Goal: Task Accomplishment & Management: Use online tool/utility

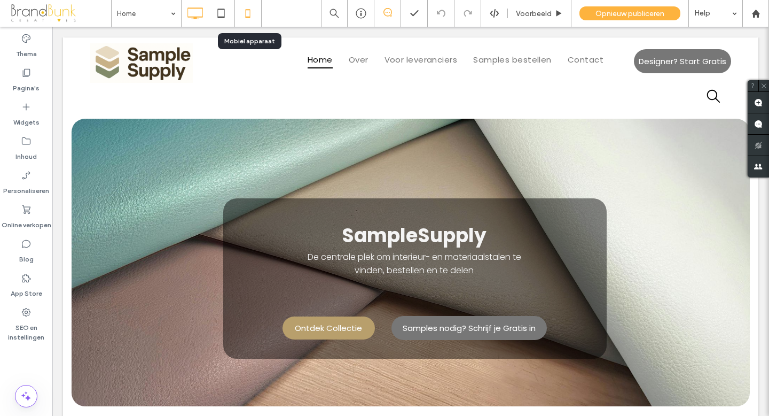
click at [247, 15] on icon at bounding box center [247, 13] width 21 height 21
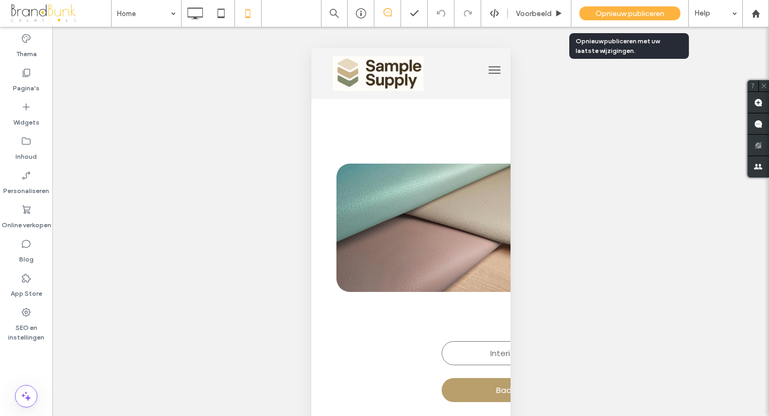
click at [635, 13] on span "Opnieuw publiceren" at bounding box center [630, 13] width 69 height 9
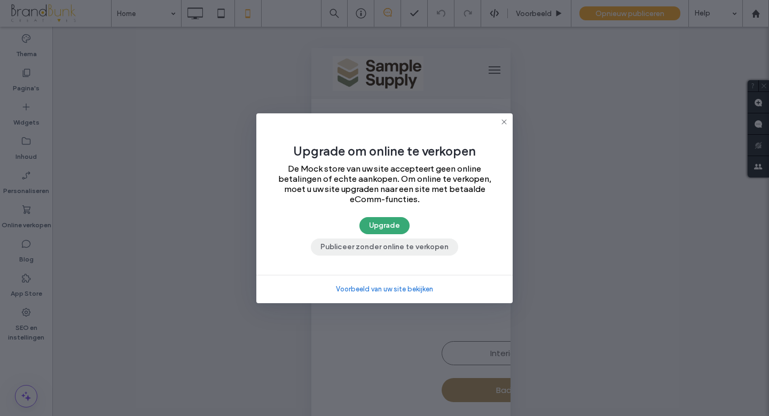
click at [423, 247] on button "Publiceer zonder online te verkopen" at bounding box center [384, 246] width 147 height 17
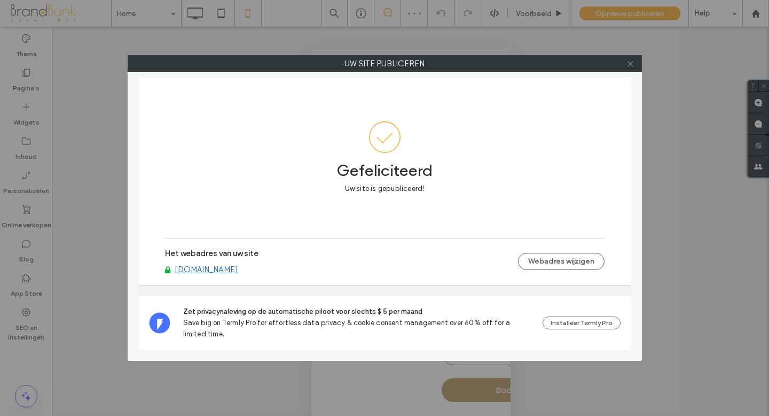
click at [629, 65] on use at bounding box center [630, 63] width 5 height 5
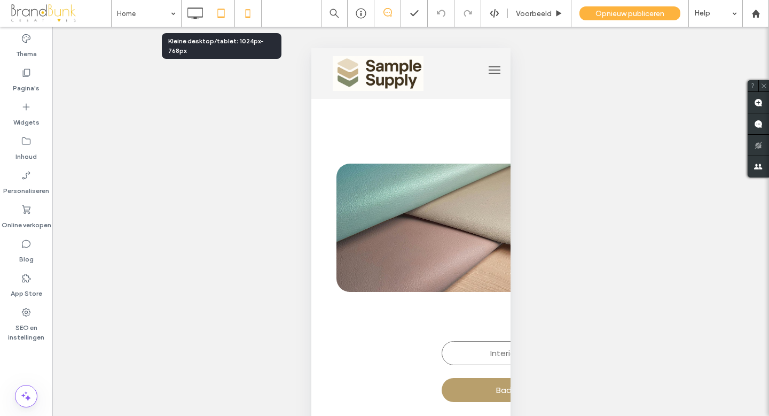
click at [221, 13] on icon at bounding box center [221, 13] width 21 height 21
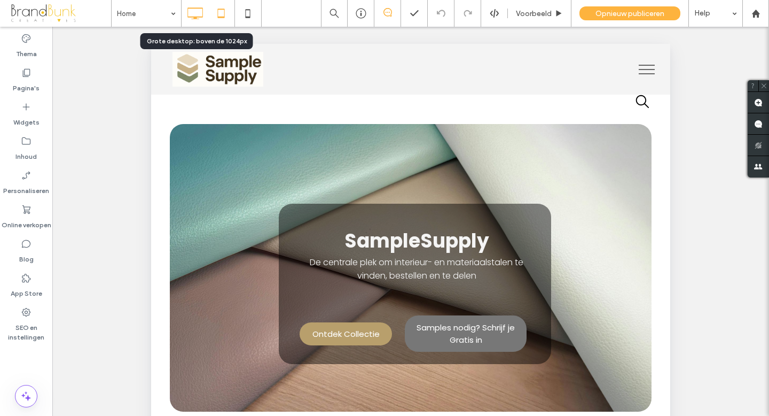
click at [200, 16] on icon at bounding box center [194, 13] width 21 height 21
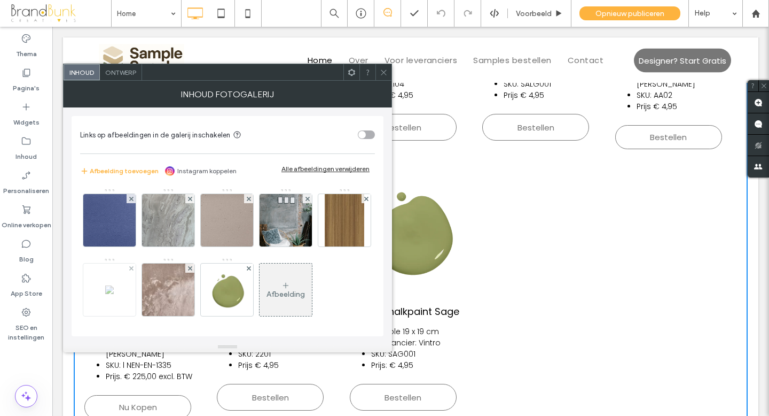
click at [114, 293] on img at bounding box center [109, 289] width 9 height 9
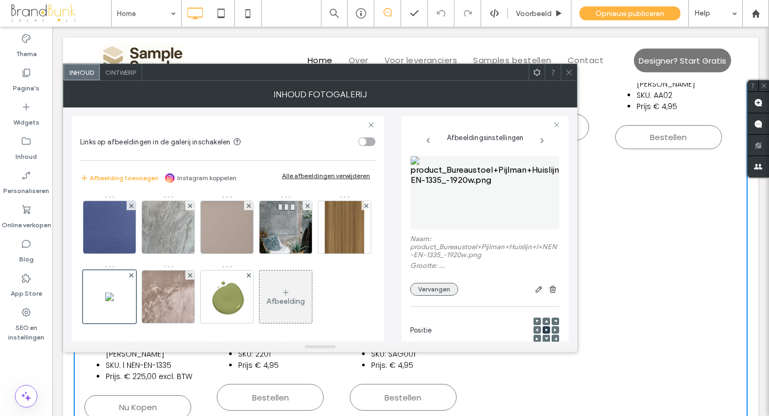
click at [435, 291] on button "Vervangen" at bounding box center [434, 289] width 48 height 13
click at [435, 290] on button "Vervangen" at bounding box center [434, 288] width 48 height 13
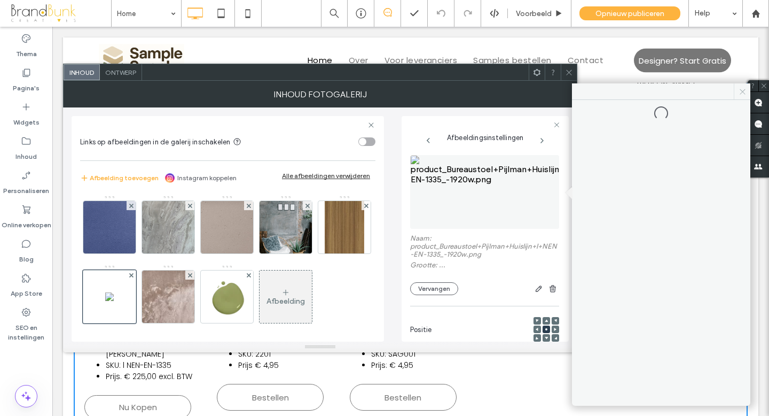
click at [741, 90] on use at bounding box center [742, 91] width 5 height 5
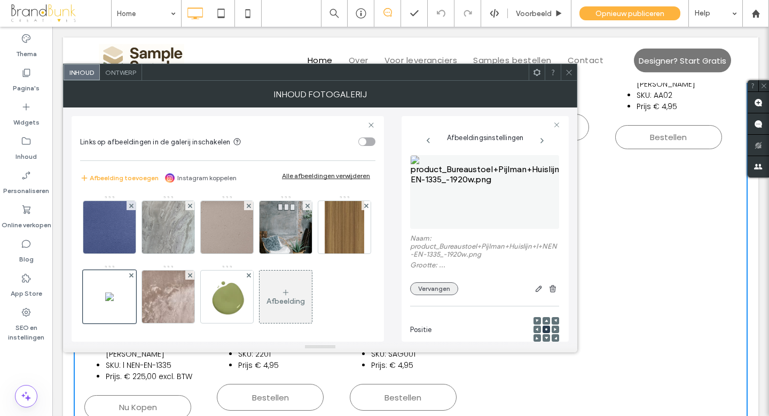
click at [432, 287] on button "Vervangen" at bounding box center [434, 288] width 48 height 13
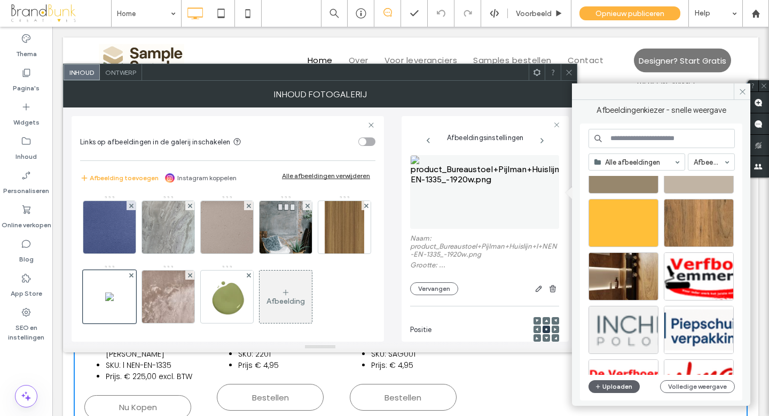
scroll to position [572, 0]
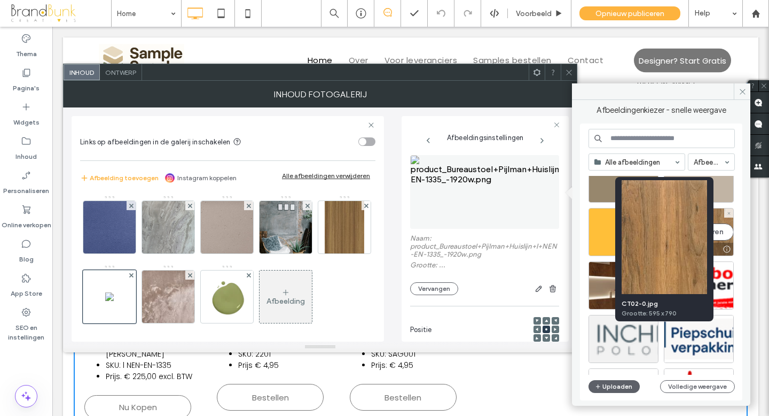
drag, startPoint x: 665, startPoint y: 239, endPoint x: 613, endPoint y: 212, distance: 58.8
click at [665, 239] on img at bounding box center [664, 237] width 85 height 114
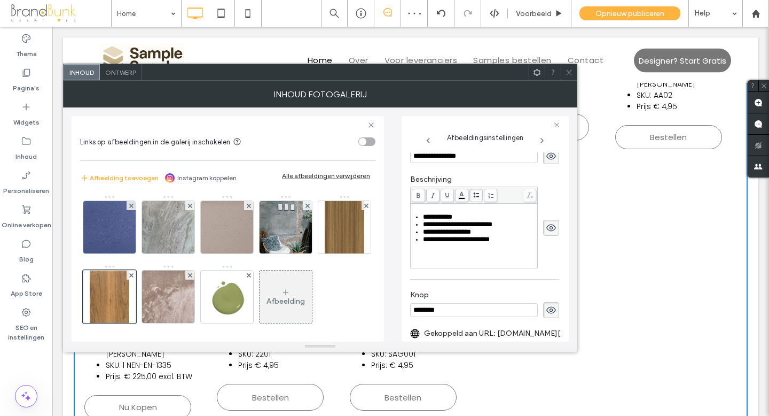
scroll to position [216, 0]
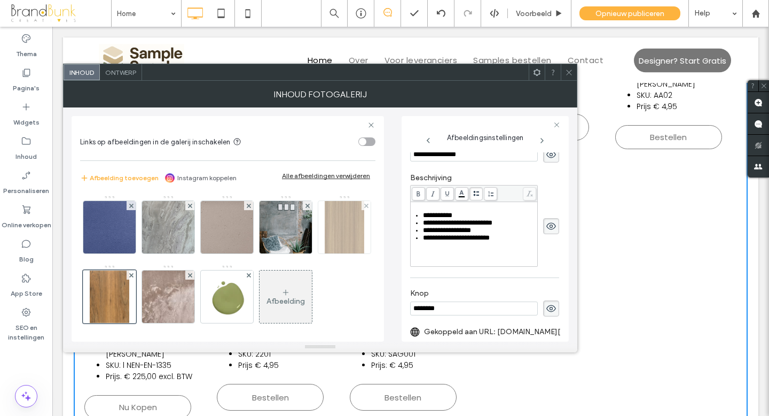
click at [325, 253] on img at bounding box center [345, 227] width 40 height 52
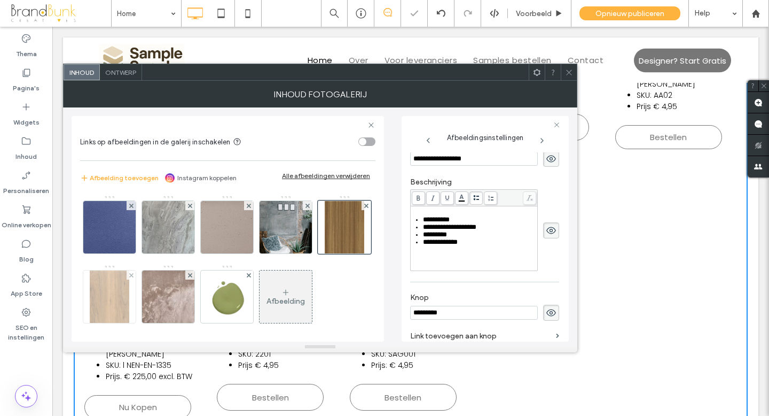
click at [129, 294] on img at bounding box center [110, 296] width 40 height 52
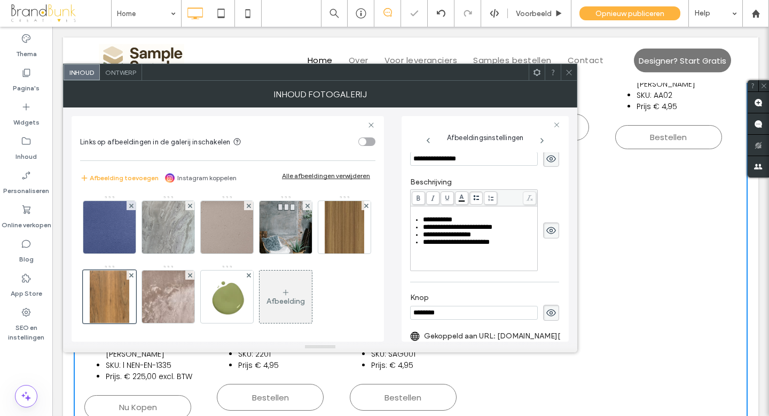
click at [467, 223] on div "**********" at bounding box center [480, 219] width 114 height 7
drag, startPoint x: 465, startPoint y: 223, endPoint x: 424, endPoint y: 225, distance: 40.7
click at [424, 223] on div "**********" at bounding box center [480, 219] width 114 height 7
click at [325, 253] on img at bounding box center [345, 227] width 40 height 52
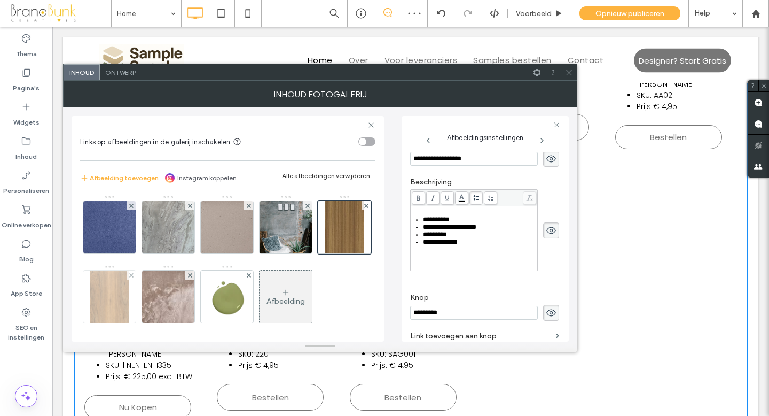
click at [129, 301] on img at bounding box center [110, 296] width 40 height 52
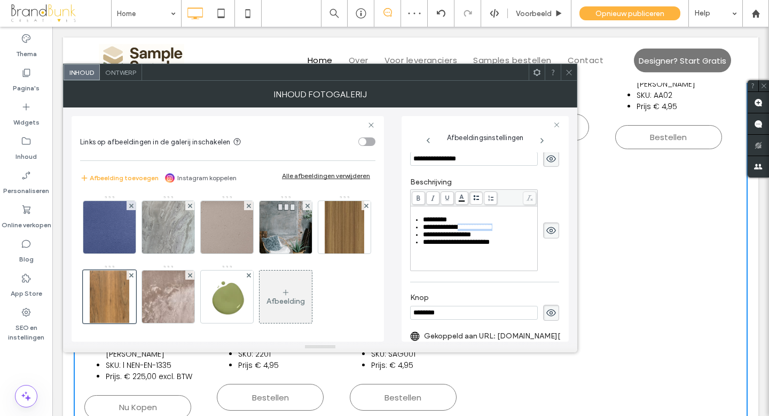
drag, startPoint x: 513, startPoint y: 235, endPoint x: 466, endPoint y: 235, distance: 46.5
click at [466, 231] on div "**********" at bounding box center [480, 226] width 114 height 7
click at [325, 253] on img at bounding box center [345, 227] width 40 height 52
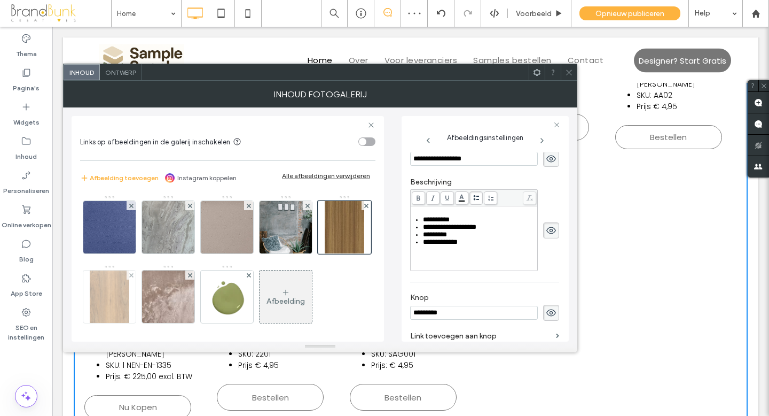
click at [129, 300] on img at bounding box center [110, 296] width 40 height 52
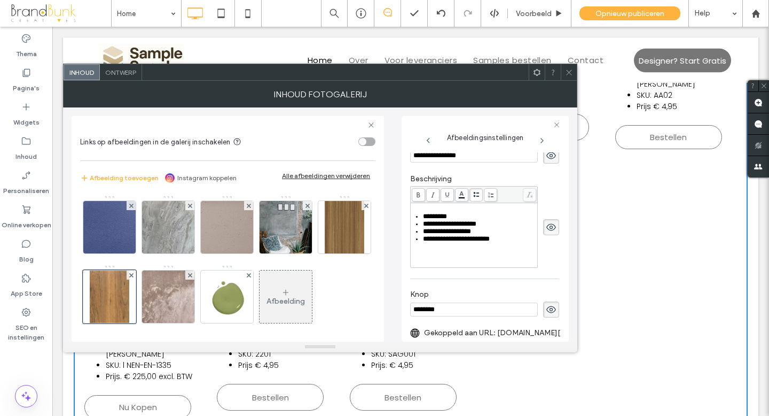
scroll to position [217, 0]
click at [437, 232] on span "**********" at bounding box center [447, 228] width 48 height 7
drag, startPoint x: 438, startPoint y: 238, endPoint x: 490, endPoint y: 239, distance: 52.9
click at [490, 233] on div "**********" at bounding box center [480, 228] width 114 height 7
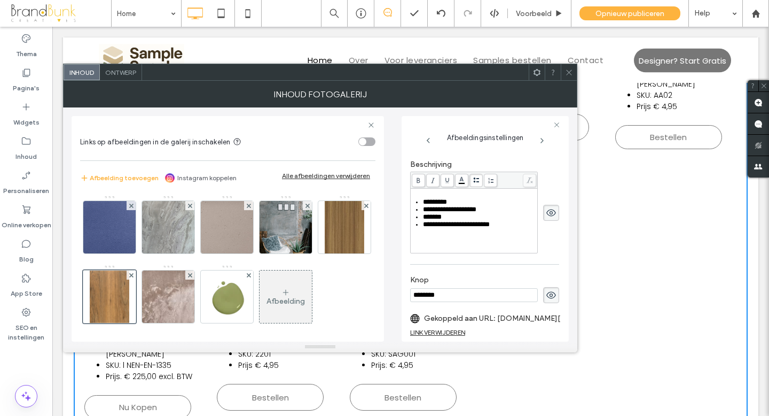
scroll to position [237, 0]
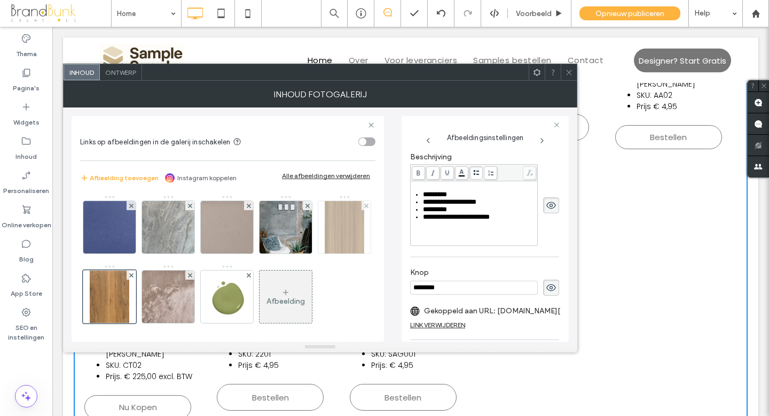
click at [325, 253] on img at bounding box center [345, 227] width 40 height 52
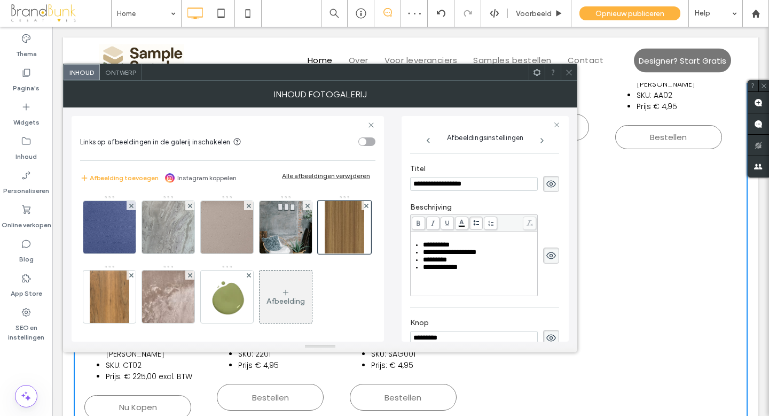
scroll to position [188, 0]
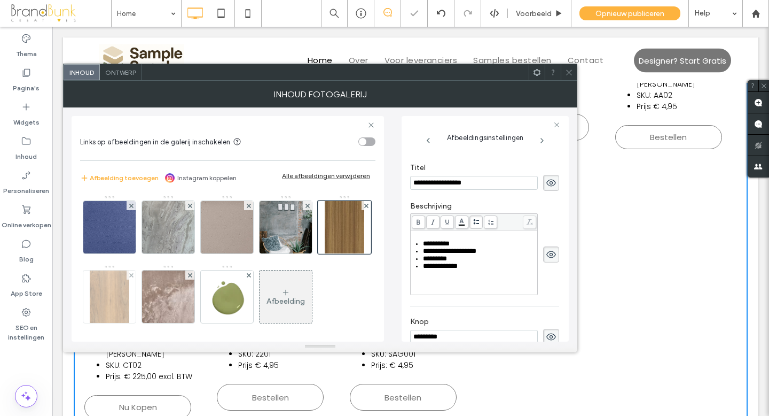
click at [129, 294] on img at bounding box center [110, 296] width 40 height 52
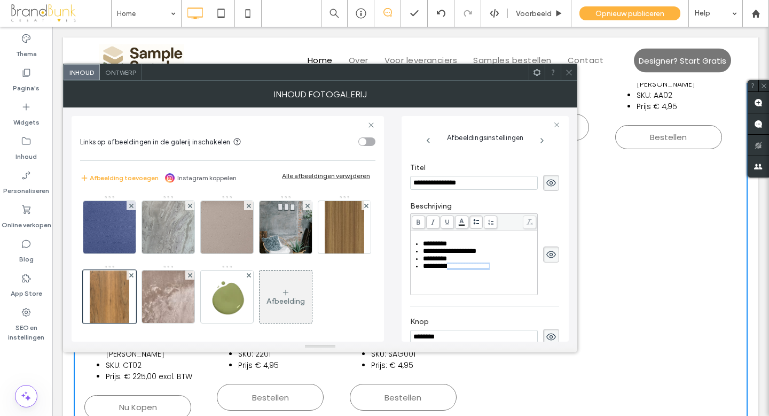
drag, startPoint x: 501, startPoint y: 279, endPoint x: 448, endPoint y: 283, distance: 53.0
click at [448, 270] on div "**********" at bounding box center [480, 265] width 114 height 7
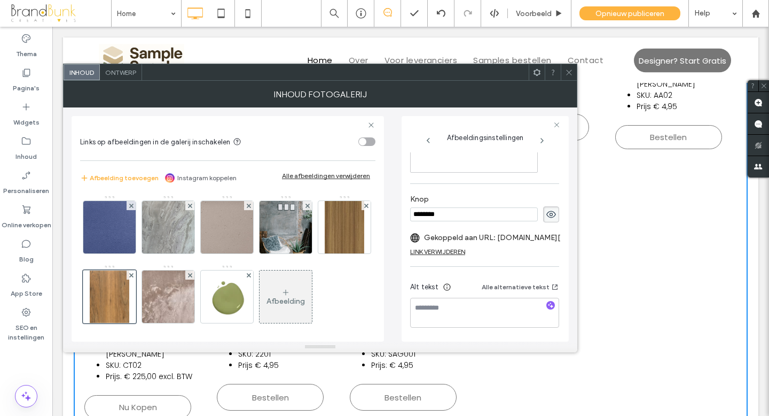
scroll to position [314, 0]
click at [458, 251] on div "LINK VERWIJDEREN" at bounding box center [437, 251] width 55 height 8
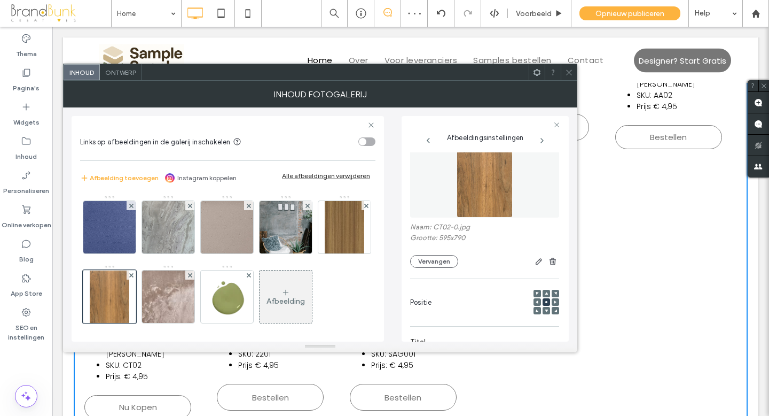
scroll to position [0, 0]
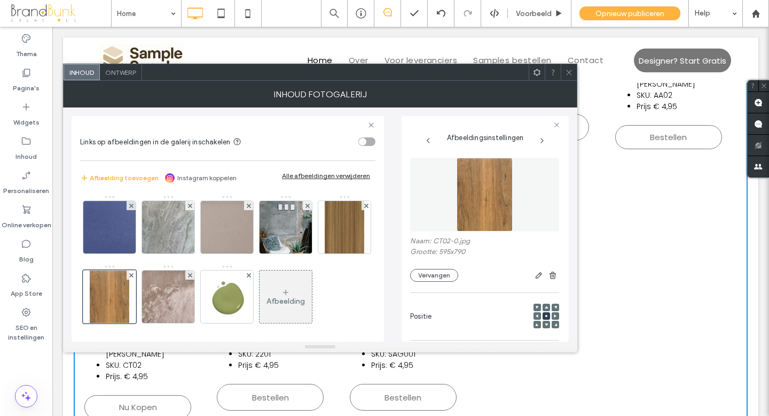
click at [567, 73] on icon at bounding box center [569, 72] width 8 height 8
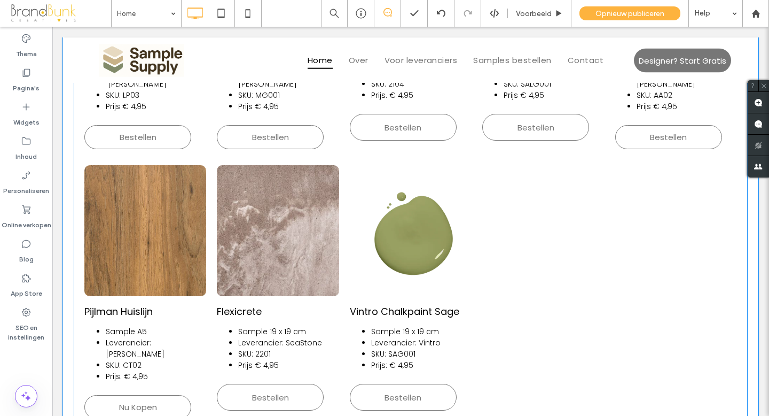
click at [138, 304] on h3 "Pijlman Huislijn" at bounding box center [118, 311] width 68 height 14
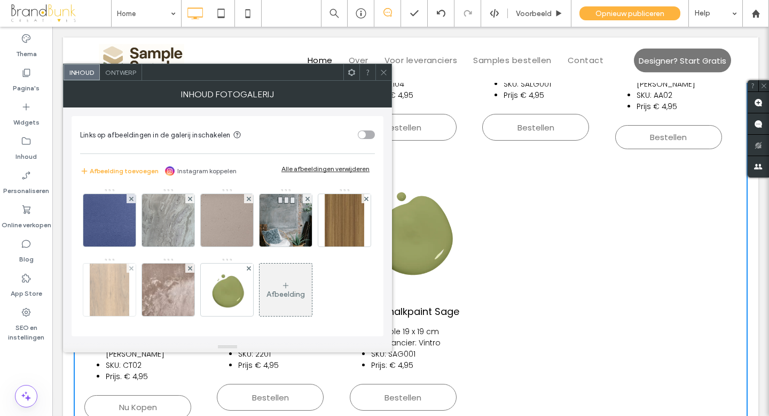
click at [129, 292] on img at bounding box center [110, 289] width 40 height 52
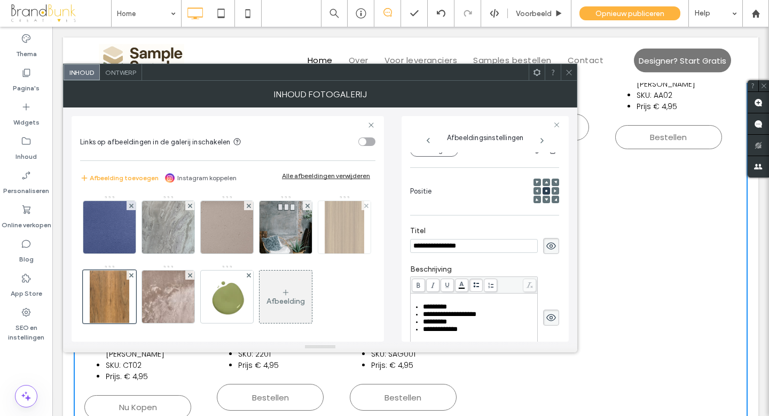
click at [325, 253] on img at bounding box center [345, 227] width 40 height 52
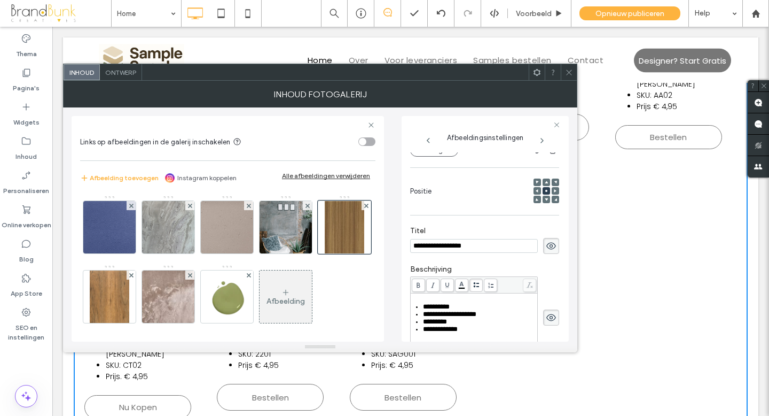
drag, startPoint x: 457, startPoint y: 246, endPoint x: 411, endPoint y: 248, distance: 46.5
click at [411, 248] on input "**********" at bounding box center [474, 246] width 128 height 14
click at [129, 298] on img at bounding box center [110, 296] width 40 height 52
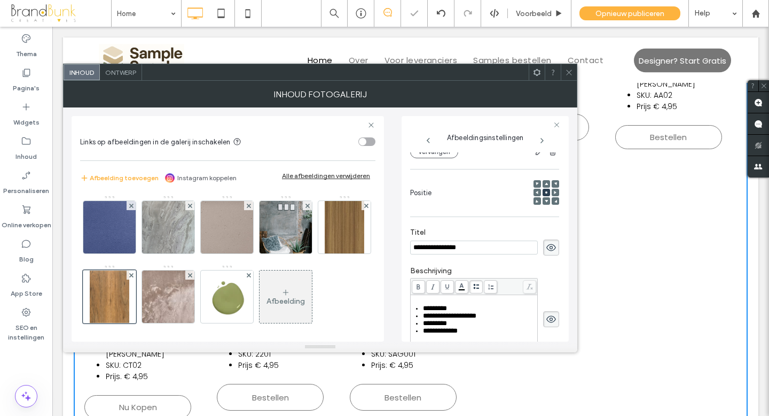
scroll to position [124, 0]
drag, startPoint x: 469, startPoint y: 251, endPoint x: 410, endPoint y: 252, distance: 58.8
click at [410, 252] on div "**********" at bounding box center [485, 228] width 167 height 225
type input "**********"
click at [568, 74] on icon at bounding box center [569, 72] width 8 height 8
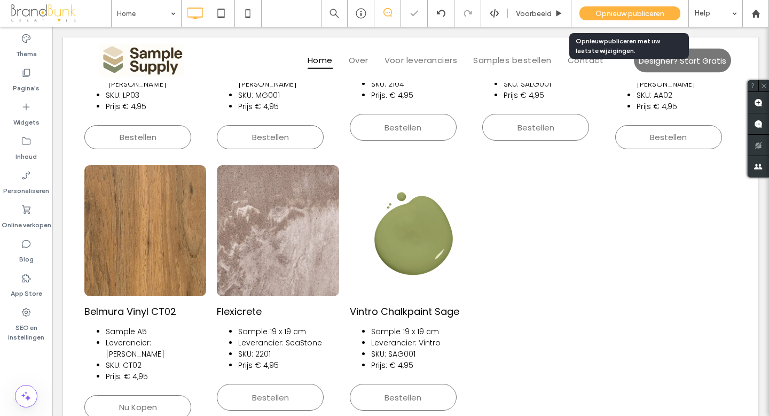
click at [600, 15] on span "Opnieuw publiceren" at bounding box center [630, 13] width 69 height 9
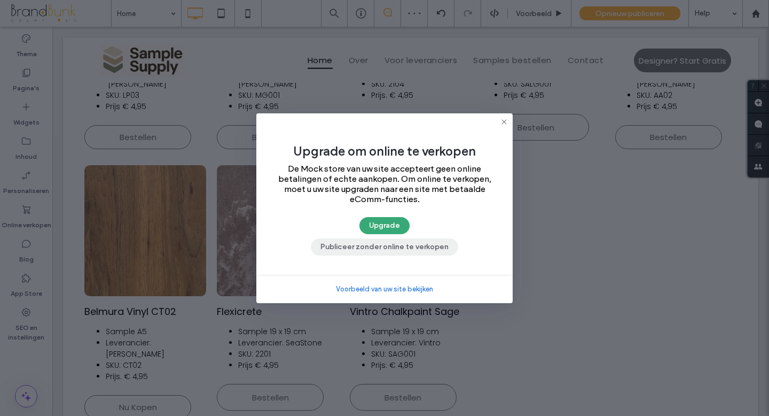
click at [409, 245] on button "Publiceer zonder online te verkopen" at bounding box center [384, 246] width 147 height 17
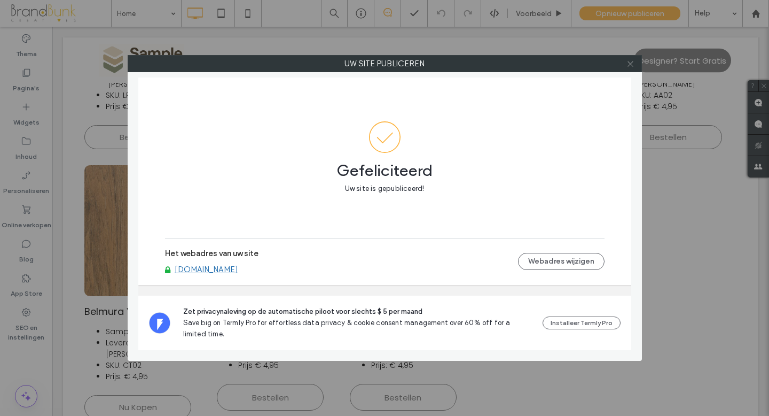
click at [632, 64] on icon at bounding box center [631, 64] width 8 height 8
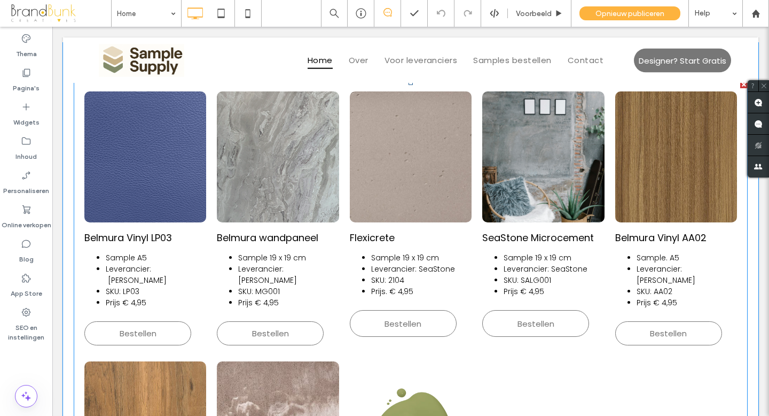
scroll to position [873, 0]
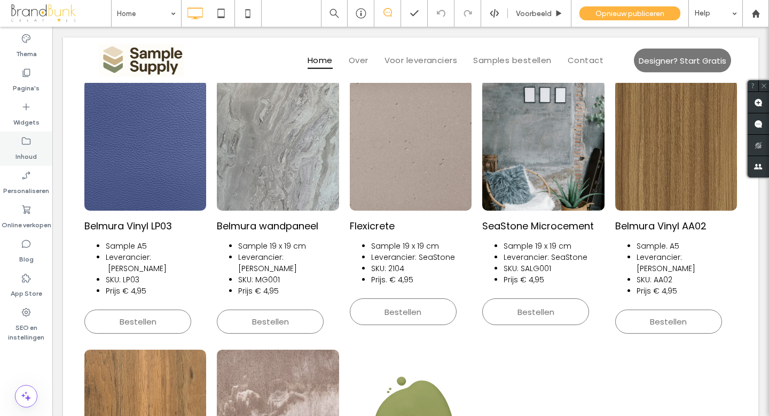
click at [29, 145] on icon at bounding box center [26, 141] width 11 height 11
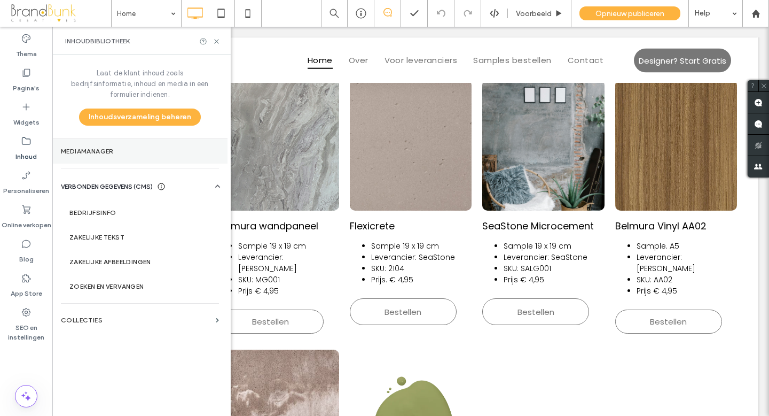
click at [103, 147] on label "Mediamanager" at bounding box center [140, 150] width 158 height 7
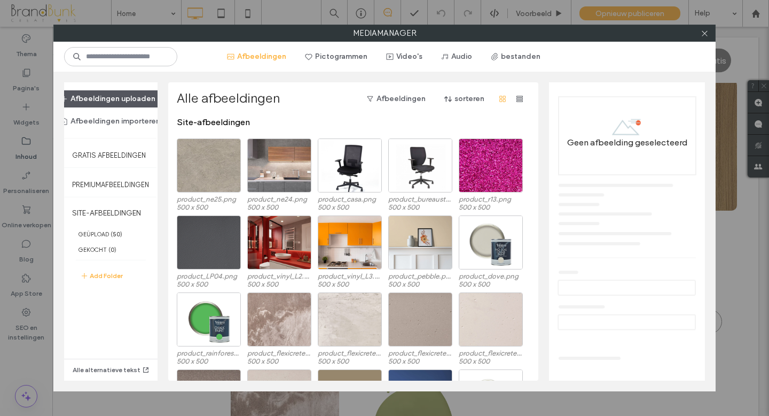
click at [130, 102] on button "Afbeeldingen uploaden" at bounding box center [108, 98] width 114 height 17
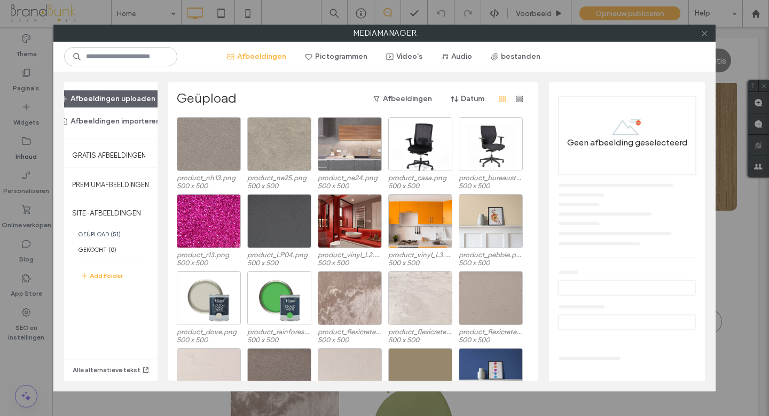
click at [705, 34] on icon at bounding box center [705, 33] width 8 height 8
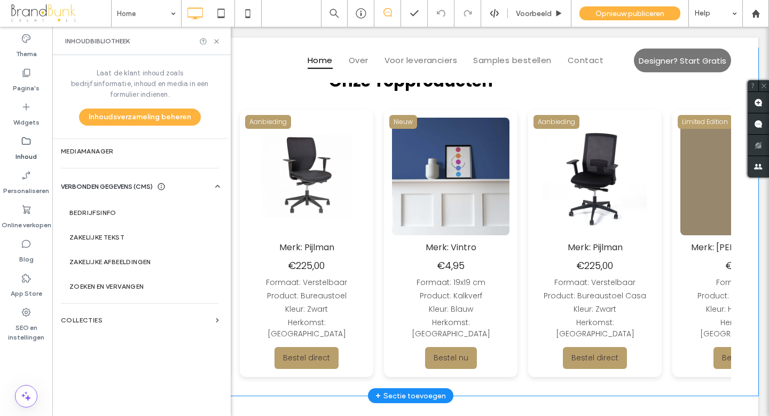
scroll to position [520, 0]
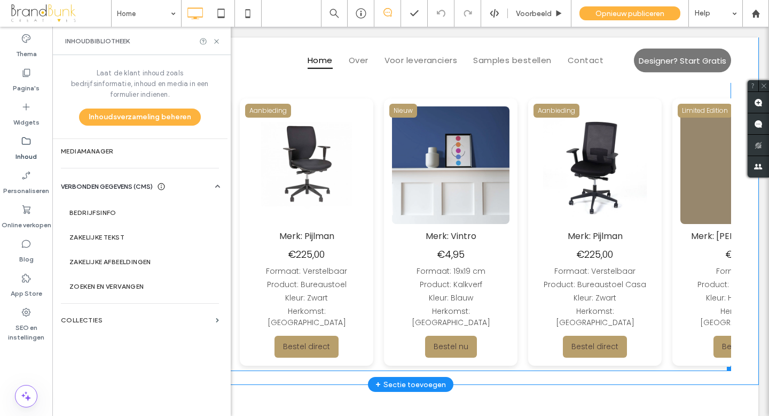
click at [395, 182] on span at bounding box center [410, 214] width 641 height 313
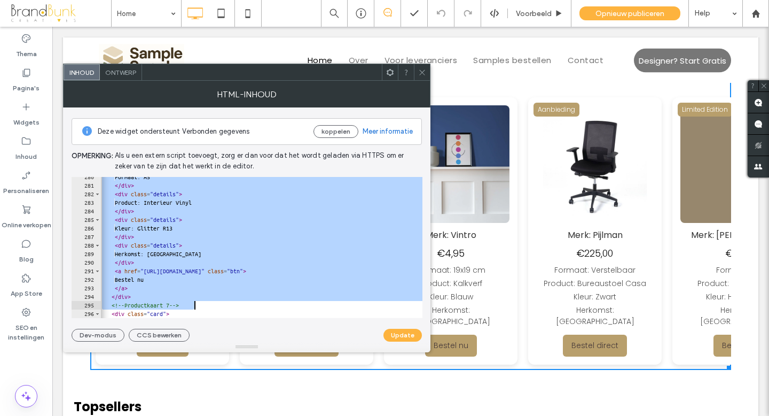
scroll to position [2389, 0]
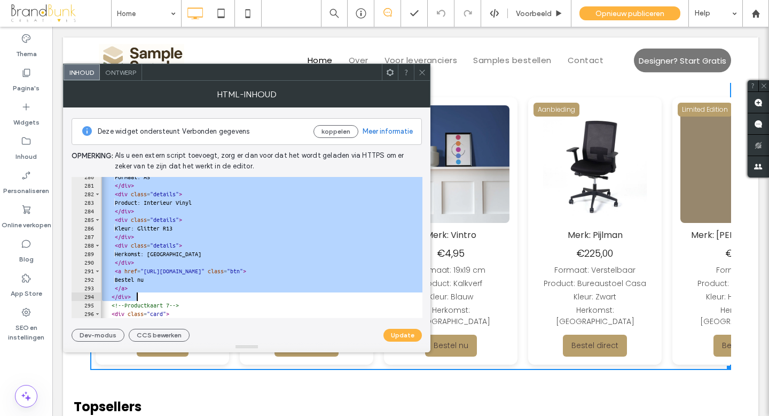
drag, startPoint x: 114, startPoint y: 197, endPoint x: 202, endPoint y: 294, distance: 131.3
click at [202, 294] on div "Formaat: A5 </ div > < div class = "details" > Product: Interieur Vinyl </ div …" at bounding box center [325, 252] width 450 height 158
click at [143, 297] on div "Formaat: A5 </ div > < div class = "details" > Product: Interieur Vinyl </ div …" at bounding box center [325, 252] width 450 height 158
type textarea "******"
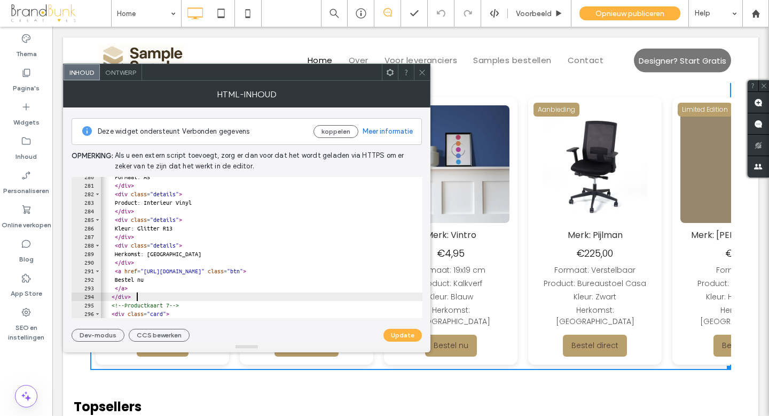
scroll to position [0, 0]
paste textarea "******"
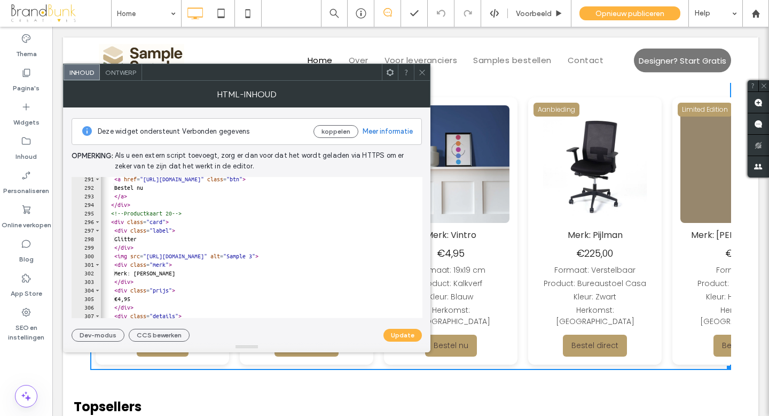
scroll to position [2473, 0]
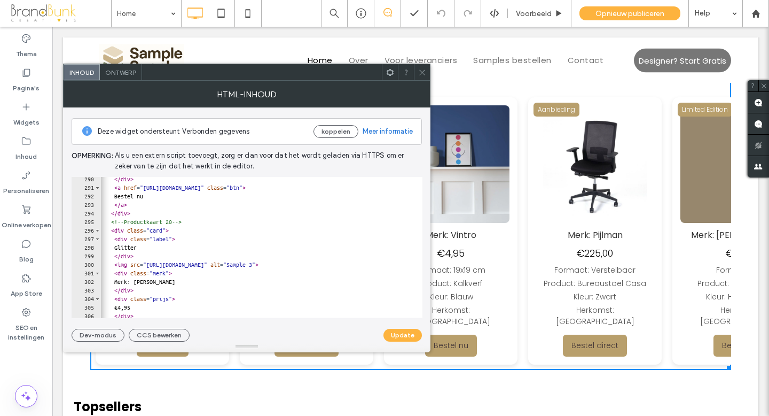
click at [190, 224] on div "</ div > < a href = "https://buy.stripe.com/testlink3" class = "btn" > Bestel n…" at bounding box center [324, 254] width 450 height 158
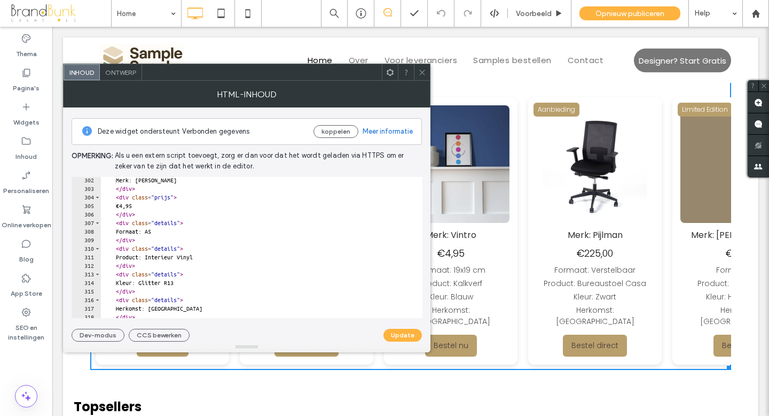
scroll to position [2589, 0]
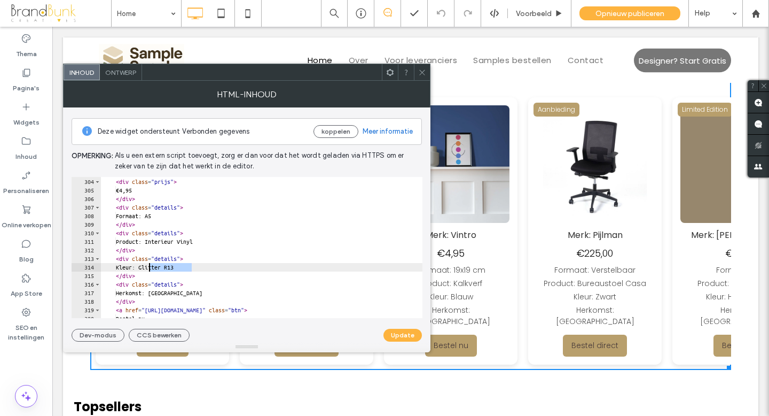
drag, startPoint x: 192, startPoint y: 268, endPoint x: 150, endPoint y: 267, distance: 42.2
click at [150, 267] on div "</ div > < div class = "prijs" > €4,95 </ div > < div class = "details" > Forma…" at bounding box center [326, 248] width 450 height 158
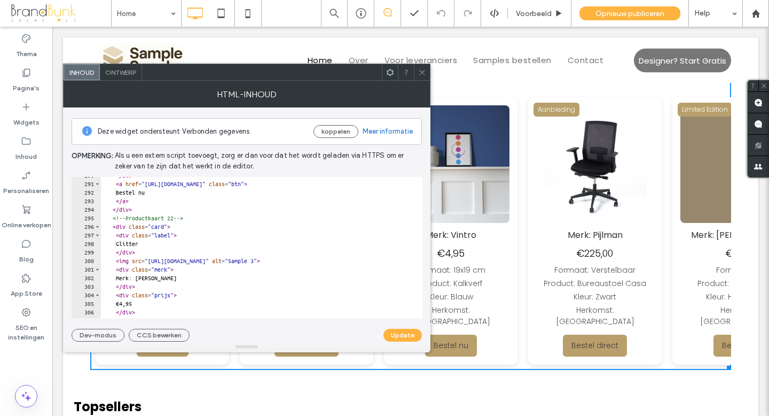
scroll to position [2469, 0]
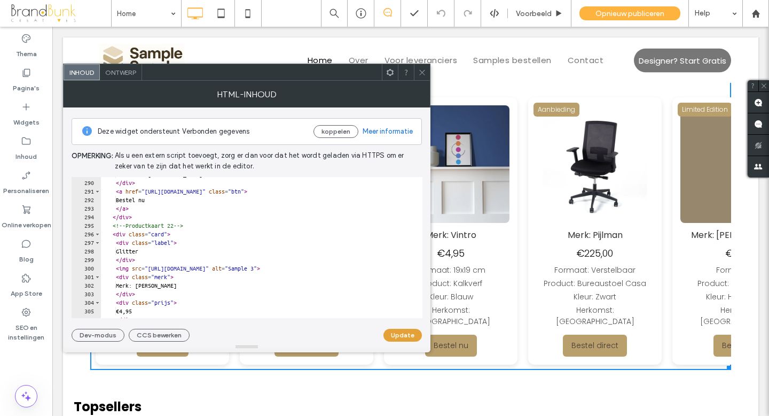
type textarea "**********"
click at [403, 338] on button "Update" at bounding box center [403, 335] width 38 height 13
click at [422, 80] on span at bounding box center [422, 72] width 8 height 16
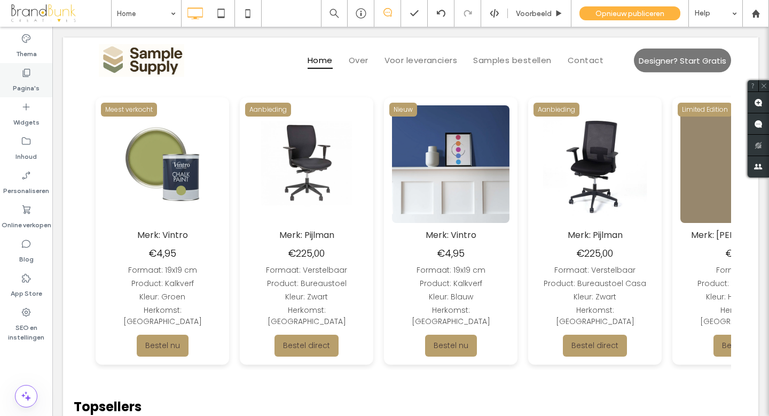
click at [27, 85] on label "Pagina's" at bounding box center [26, 85] width 27 height 15
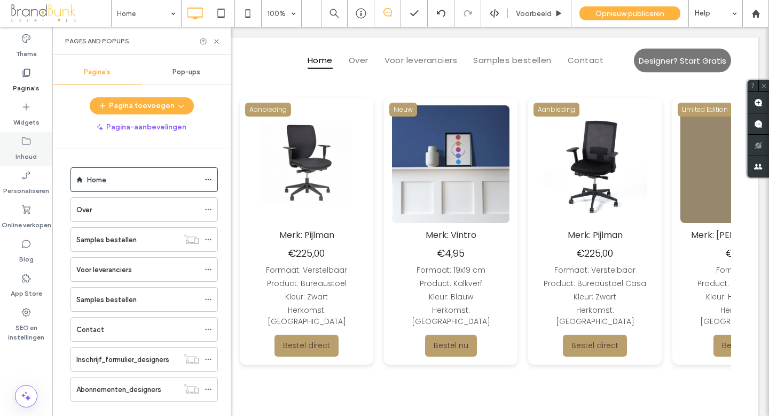
click at [27, 152] on label "Inhoud" at bounding box center [25, 153] width 21 height 15
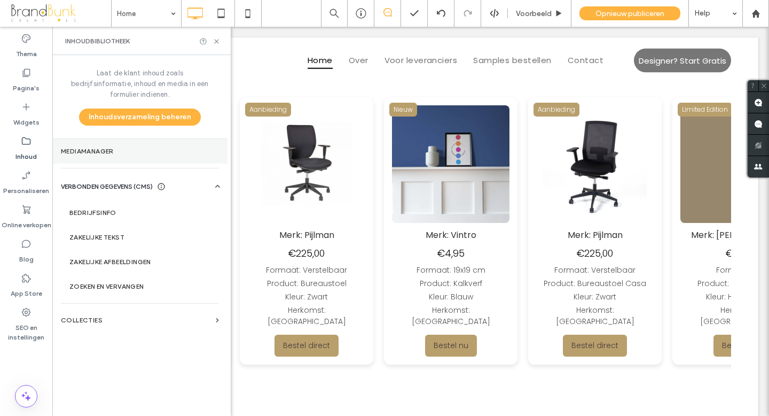
click at [102, 147] on label "Mediamanager" at bounding box center [140, 150] width 158 height 7
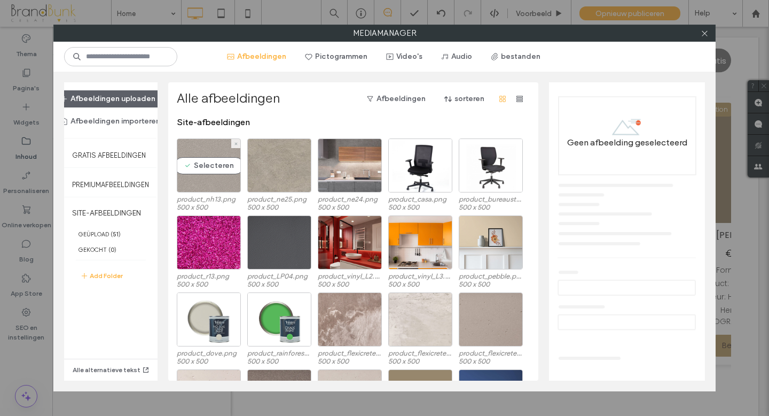
click at [213, 185] on div "Selecteren" at bounding box center [209, 165] width 64 height 54
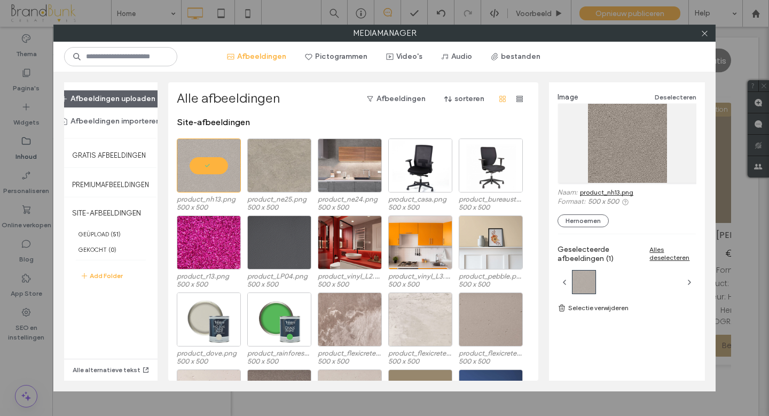
click at [596, 191] on link "product_nh13.png" at bounding box center [606, 192] width 53 height 8
click at [707, 35] on icon at bounding box center [705, 33] width 8 height 8
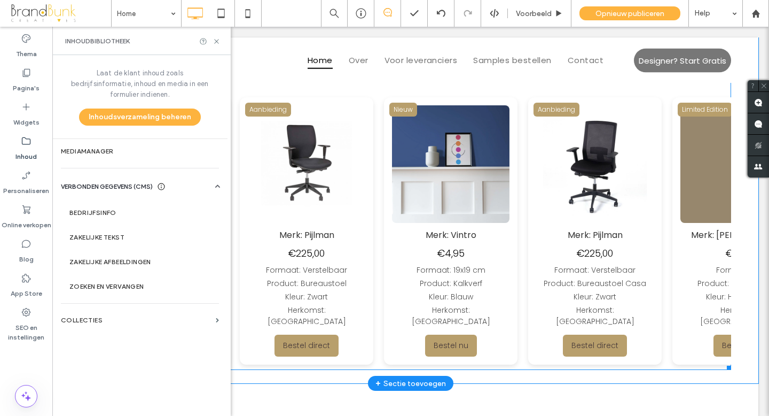
click at [318, 176] on span at bounding box center [410, 213] width 641 height 313
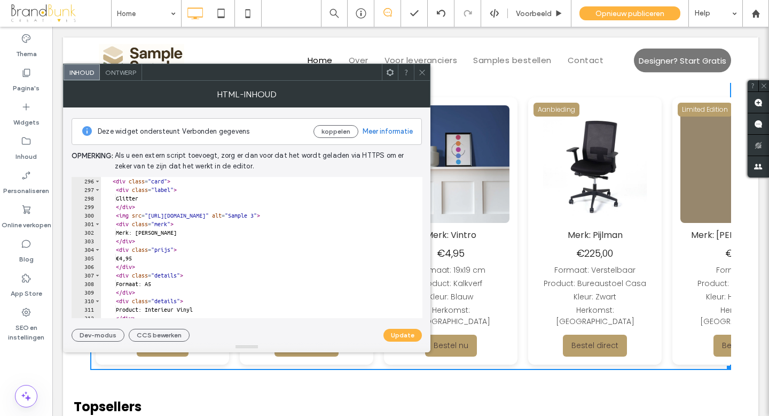
scroll to position [2521, 0]
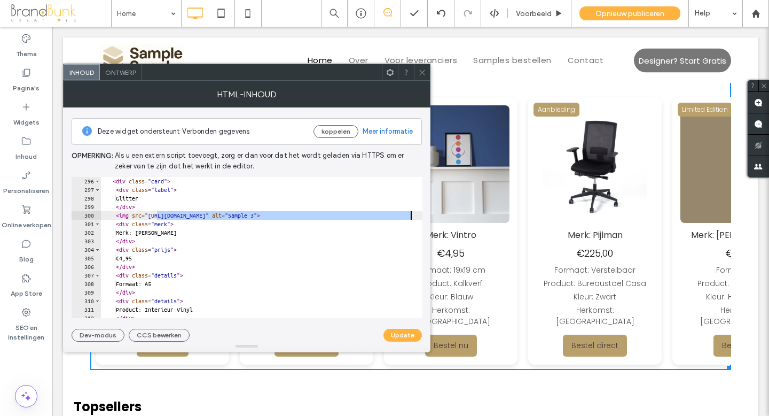
drag, startPoint x: 157, startPoint y: 216, endPoint x: 409, endPoint y: 217, distance: 252.2
click at [409, 217] on div "<!-- Productkaart 22 --> < div class = "card" > < div class = "label" > Glitter…" at bounding box center [326, 247] width 450 height 158
paste textarea "*"
type textarea "**********"
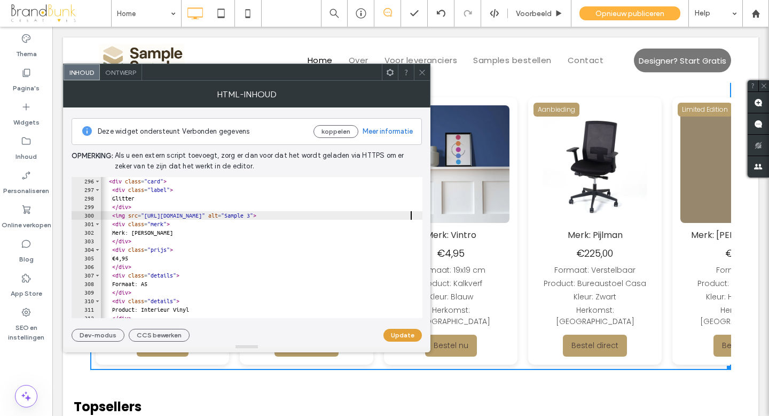
click at [407, 335] on button "Update" at bounding box center [403, 335] width 38 height 13
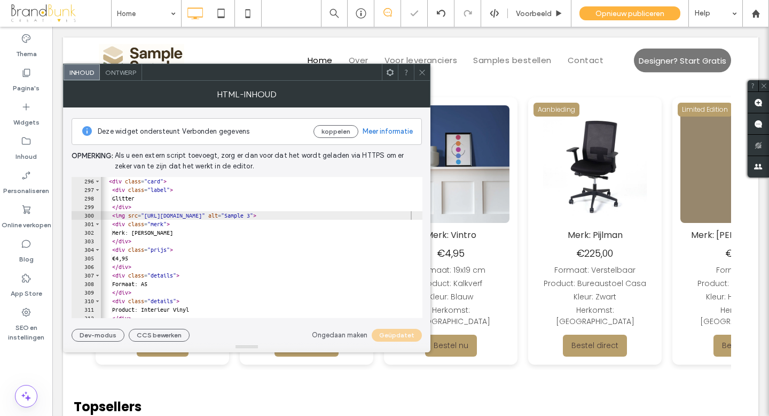
click at [423, 74] on icon at bounding box center [422, 72] width 8 height 8
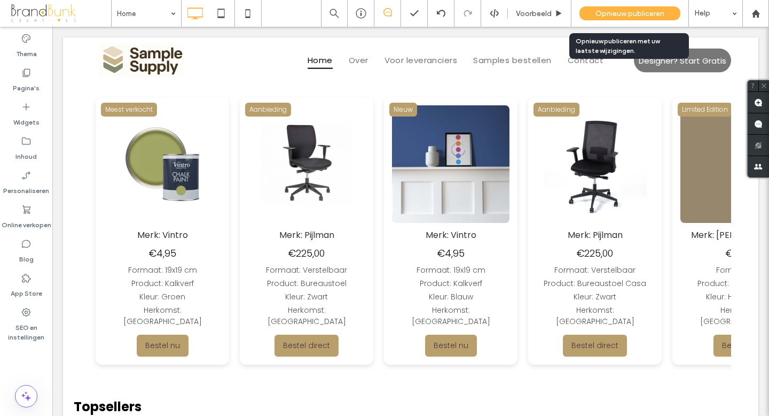
click at [606, 13] on span "Opnieuw publiceren" at bounding box center [630, 13] width 69 height 9
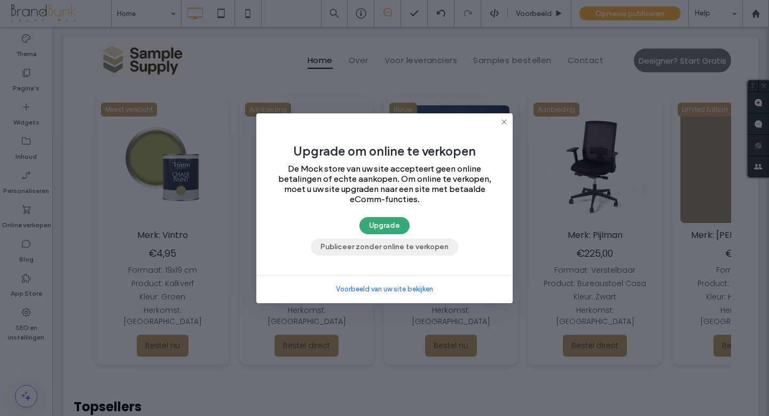
click at [406, 250] on button "Publiceer zonder online te verkopen" at bounding box center [384, 246] width 147 height 17
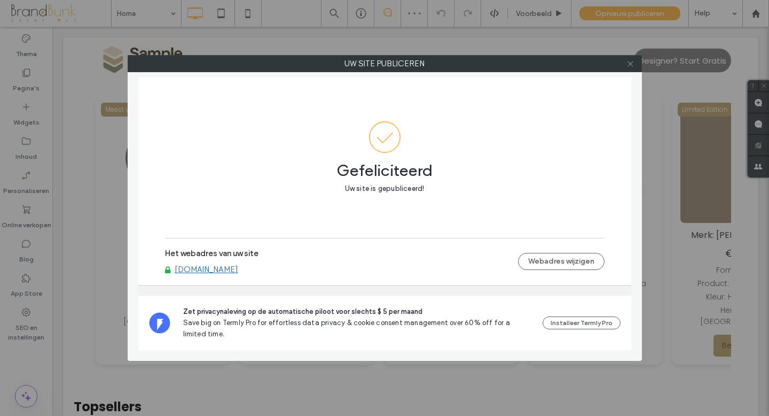
click at [631, 63] on icon at bounding box center [631, 64] width 8 height 8
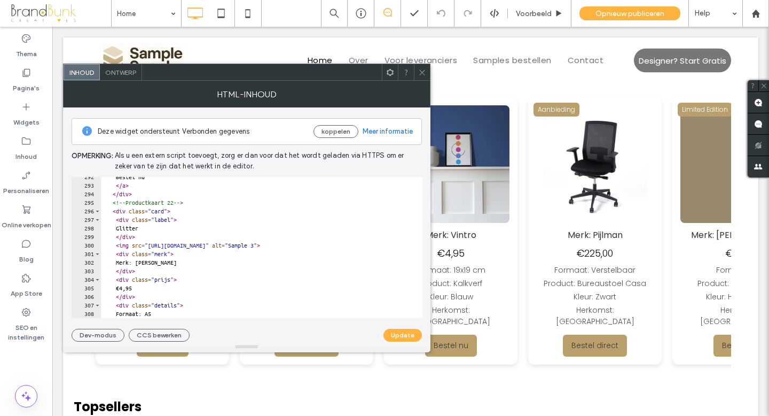
scroll to position [2493, 0]
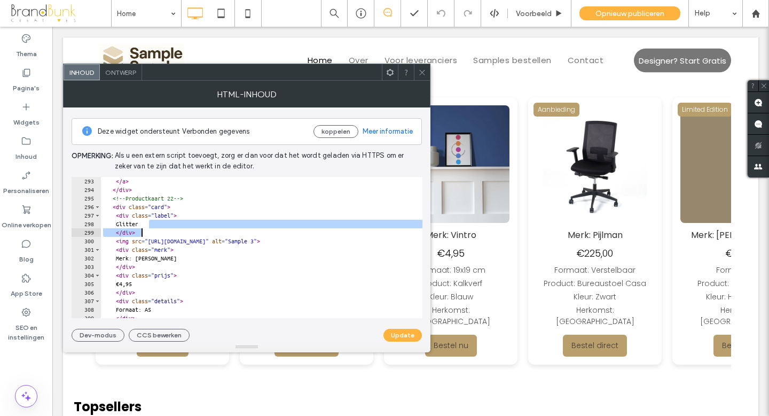
click at [150, 228] on div "</ a > </ div > <!-- Productkaart 22 --> < div class = "card" > < div class = "…" at bounding box center [326, 256] width 450 height 158
click at [149, 224] on div "</ a > </ div > <!-- Productkaart 22 --> < div class = "card" > < div class = "…" at bounding box center [326, 256] width 450 height 158
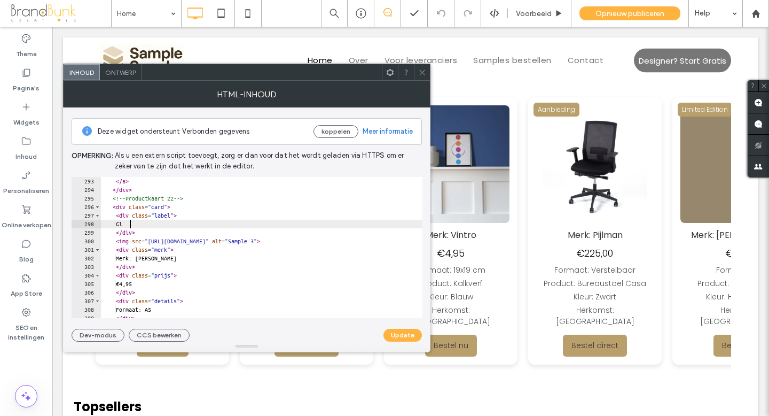
type textarea "*"
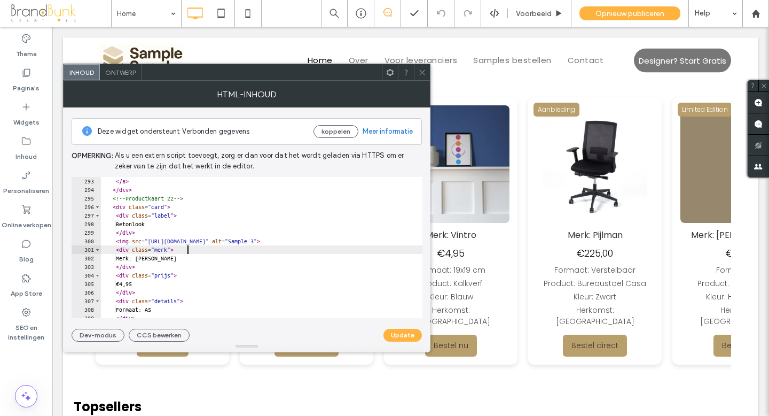
click at [215, 253] on div "</ a > </ div > <!-- Productkaart 22 --> < div class = "card" > < div class = "…" at bounding box center [326, 256] width 450 height 158
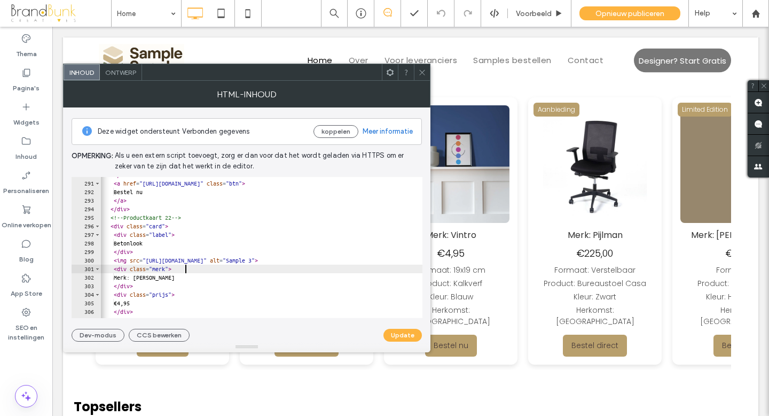
scroll to position [2477, 0]
type textarea "**********"
click at [395, 335] on button "Update" at bounding box center [403, 335] width 38 height 13
click at [425, 75] on icon at bounding box center [422, 72] width 8 height 8
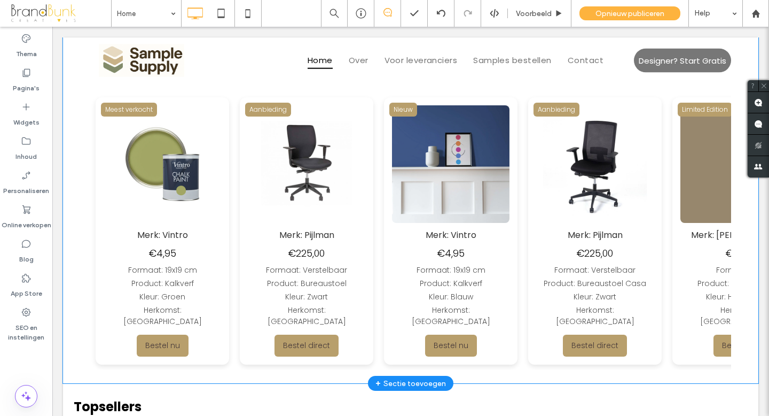
click at [659, 164] on img at bounding box center [718, 164] width 118 height 118
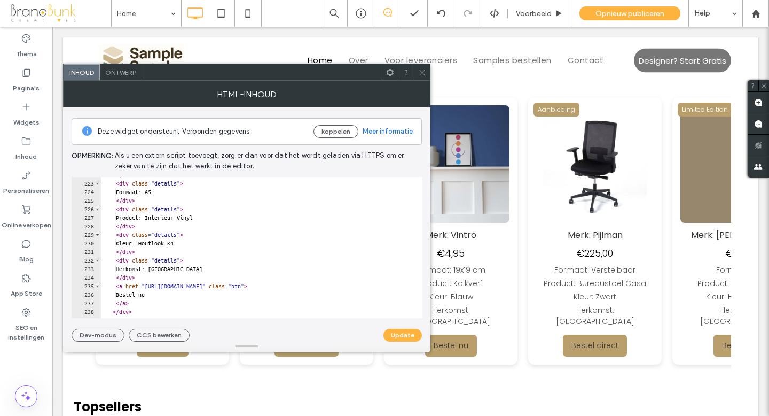
scroll to position [1896, 0]
click at [180, 245] on div "</ div > < div class = "details" > Formaat: A5 </ div > < div class = "details"…" at bounding box center [326, 249] width 450 height 158
type textarea "**********"
click at [393, 332] on button "Update" at bounding box center [403, 335] width 38 height 13
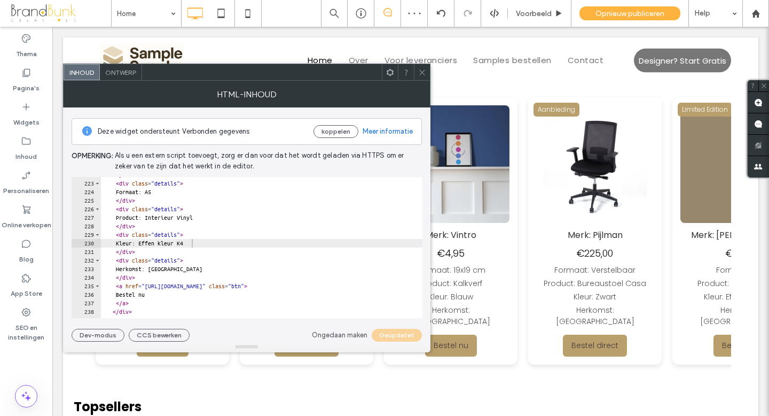
click at [424, 72] on icon at bounding box center [422, 72] width 8 height 8
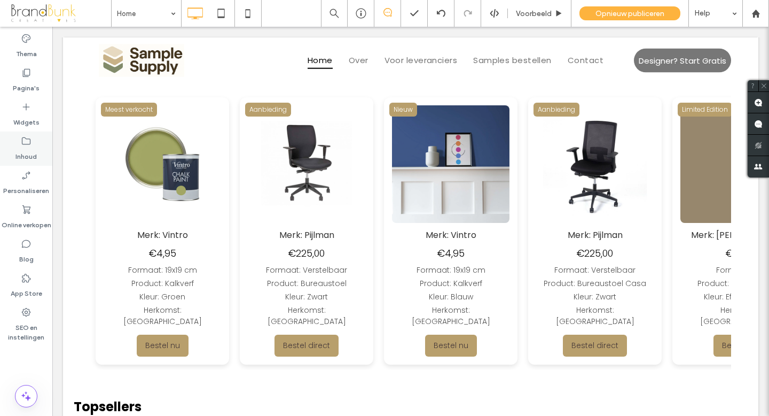
click at [27, 150] on label "Inhoud" at bounding box center [25, 153] width 21 height 15
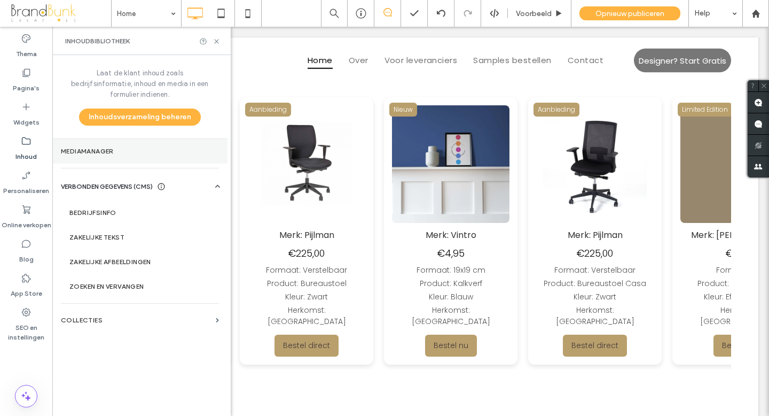
click at [116, 147] on label "Mediamanager" at bounding box center [140, 150] width 158 height 7
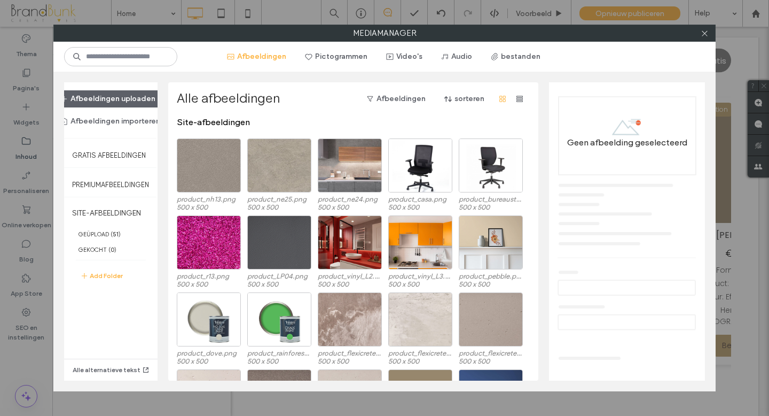
scroll to position [3, 0]
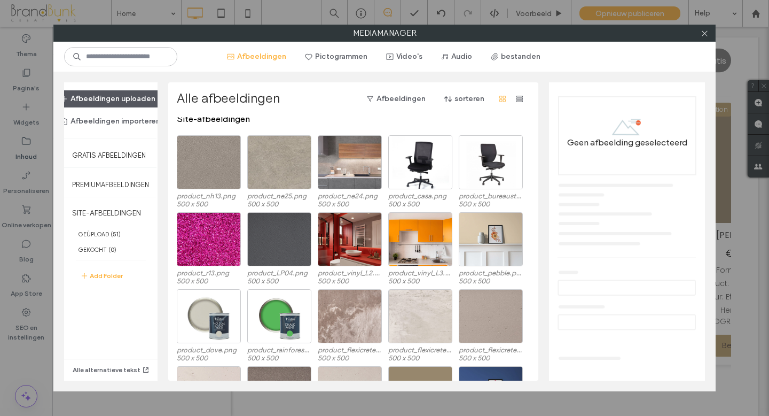
click at [122, 102] on button "Afbeeldingen uploaden" at bounding box center [108, 98] width 114 height 17
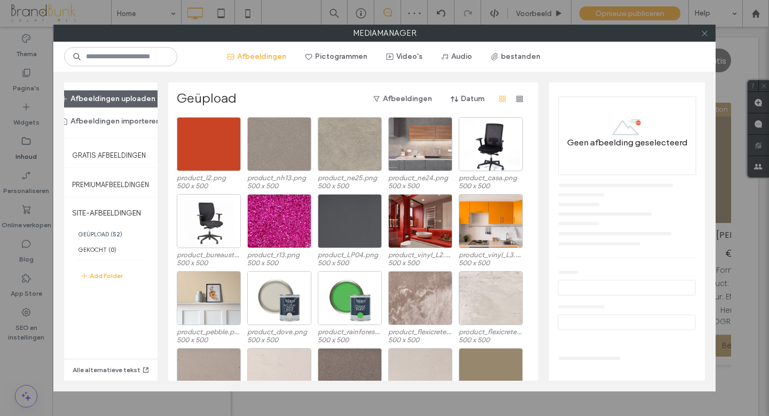
click at [705, 34] on use at bounding box center [704, 32] width 5 height 5
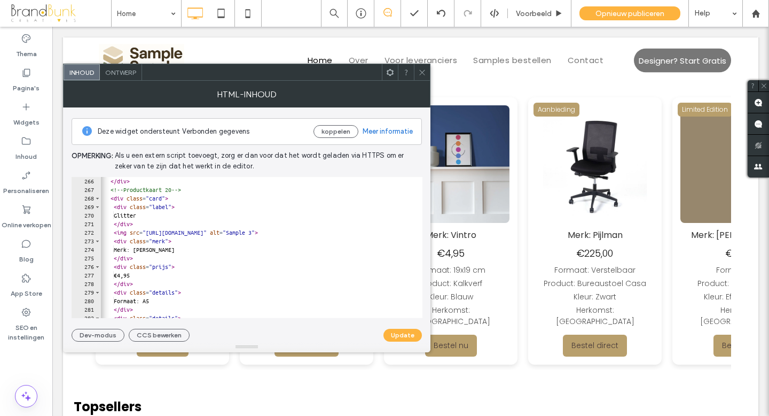
scroll to position [2262, 0]
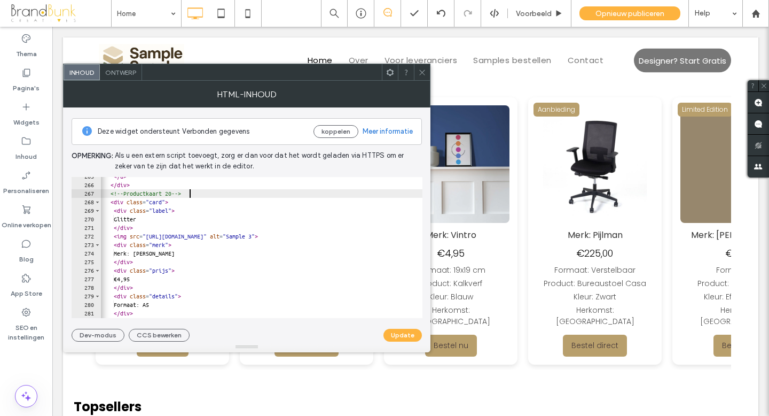
click at [190, 194] on div "</ a > </ div > <!-- Productkaart 20 --> < div class = "card" > < div class = "…" at bounding box center [324, 251] width 450 height 158
click at [236, 207] on div "</ a > </ div > <!-- Productkaart 21 --> < div class = "card" > < div class = "…" at bounding box center [324, 251] width 450 height 158
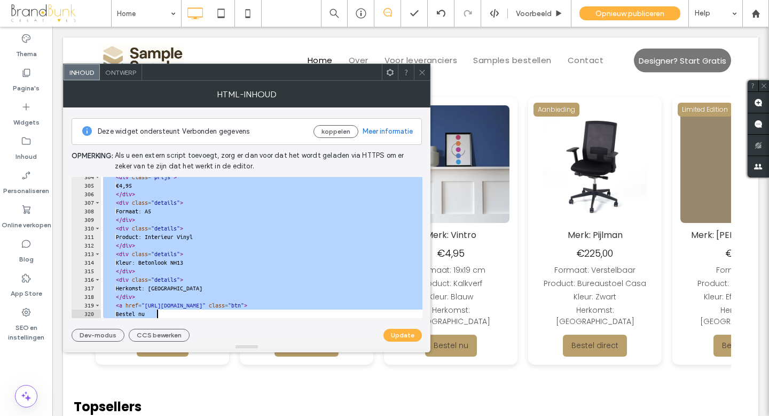
scroll to position [2654, 0]
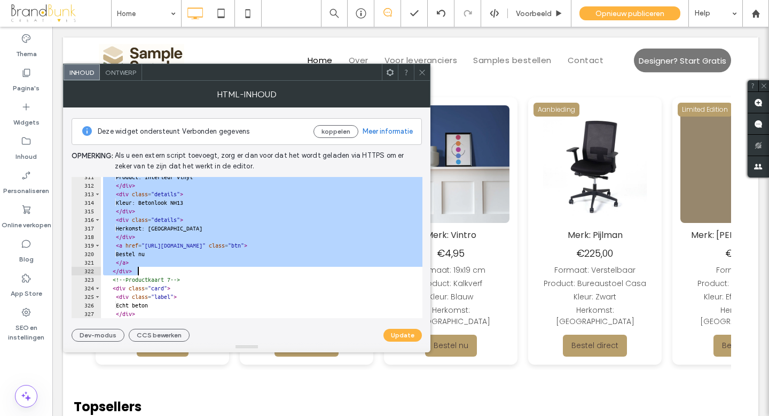
drag, startPoint x: 114, startPoint y: 188, endPoint x: 222, endPoint y: 268, distance: 134.5
click at [222, 268] on div "Product: Interieur Vinyl </ div > < div class = "details" > Kleur: Betonlook NH…" at bounding box center [326, 252] width 450 height 158
click at [146, 270] on div "Product: Interieur Vinyl </ div > < div class = "details" > Kleur: Betonlook NH…" at bounding box center [326, 252] width 450 height 158
type textarea "******"
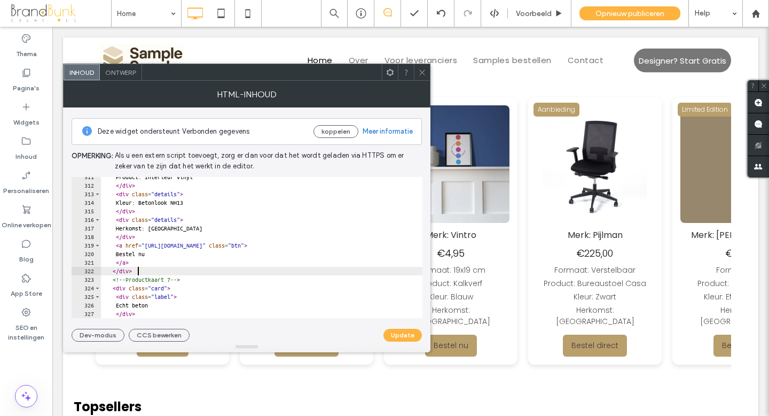
scroll to position [0, 1]
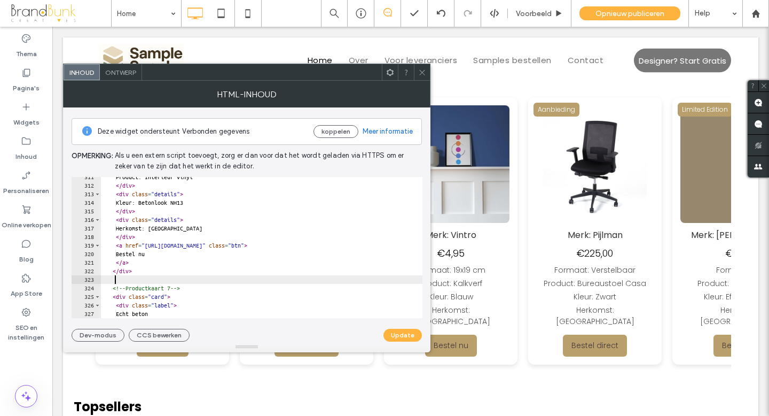
paste textarea "******"
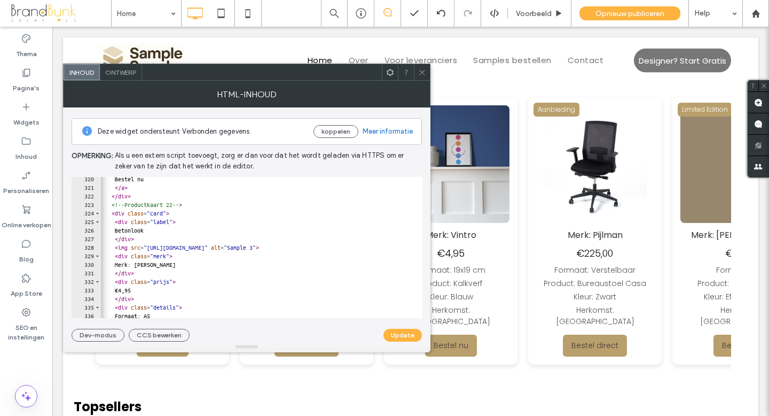
scroll to position [2729, 0]
click at [190, 206] on div "Bestel nu </ a > </ div > <!-- Productkaart 22 --> < div class = "card" > < div…" at bounding box center [325, 254] width 450 height 158
click at [213, 219] on div "Bestel nu </ a > </ div > <!-- Productkaart 23 --> < div class = "card" > < div…" at bounding box center [325, 254] width 450 height 158
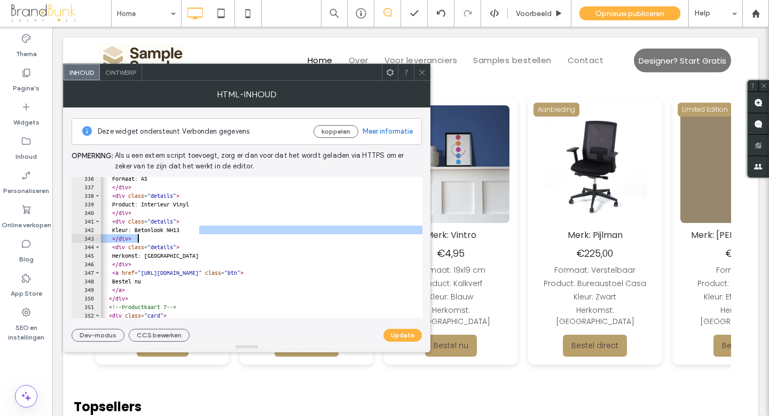
scroll to position [2866, 0]
drag, startPoint x: 200, startPoint y: 233, endPoint x: 147, endPoint y: 235, distance: 52.4
click at [147, 235] on div "Formaat: A5 </ div > < div class = "details" > Product: Interieur Vinyl </ div …" at bounding box center [322, 253] width 450 height 158
click at [146, 230] on div "Formaat: A5 </ div > < div class = "details" > Product: Interieur Vinyl </ div …" at bounding box center [322, 253] width 450 height 158
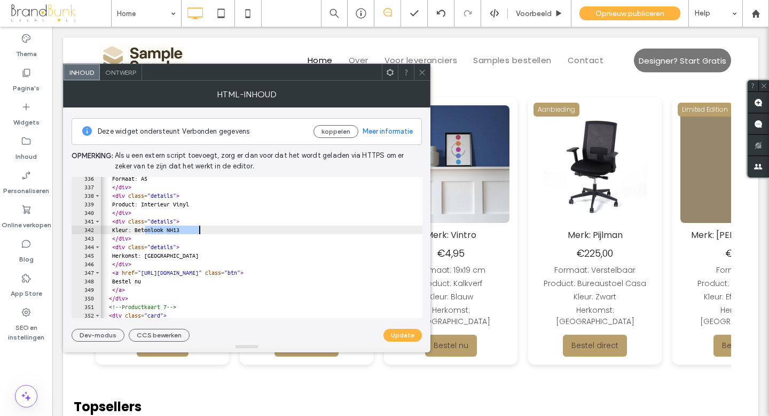
drag, startPoint x: 146, startPoint y: 230, endPoint x: 198, endPoint y: 230, distance: 52.4
click at [198, 230] on div "Formaat: A5 </ div > < div class = "details" > Product: Interieur Vinyl </ div …" at bounding box center [322, 253] width 450 height 158
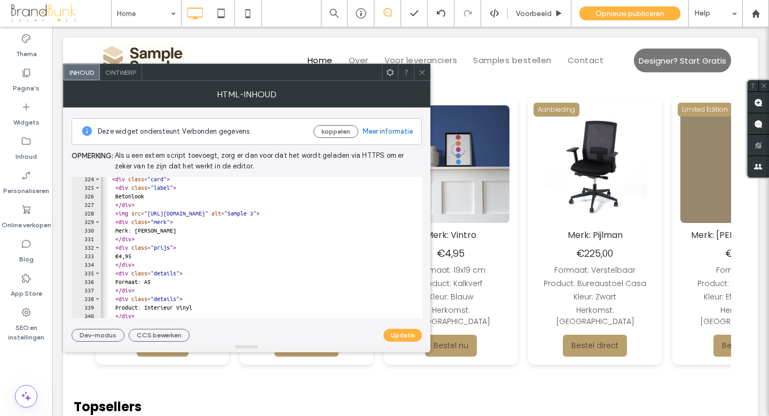
scroll to position [0, 0]
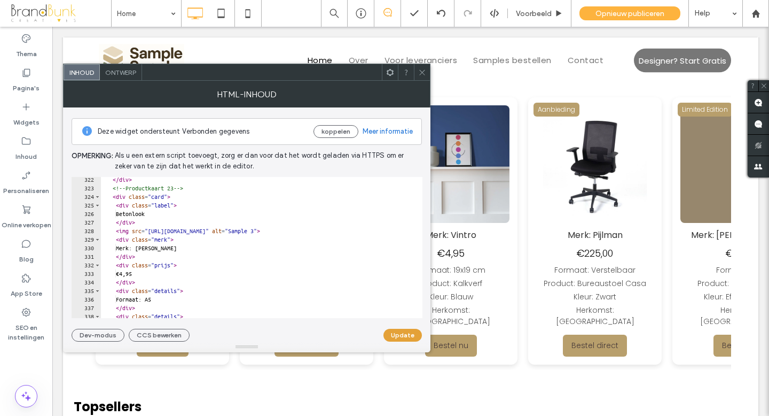
type textarea "**********"
click at [395, 331] on button "Update" at bounding box center [403, 335] width 38 height 13
click at [423, 76] on span at bounding box center [422, 72] width 8 height 16
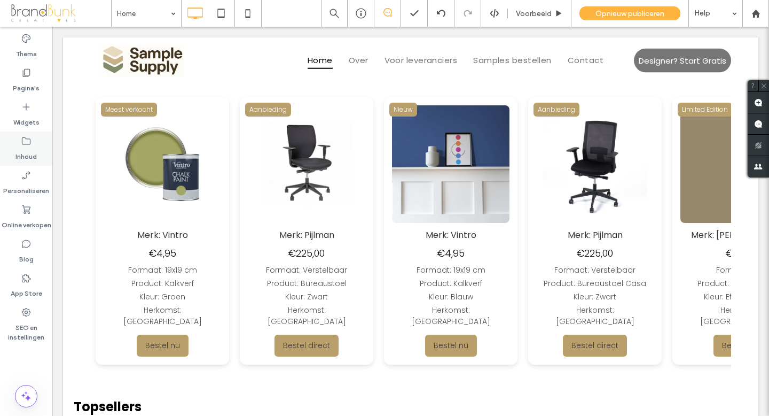
click at [26, 151] on label "Inhoud" at bounding box center [25, 153] width 21 height 15
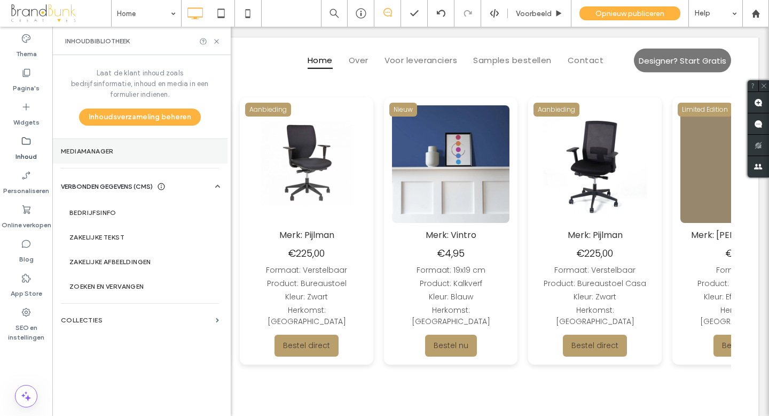
click at [94, 145] on section "Mediamanager" at bounding box center [139, 151] width 175 height 25
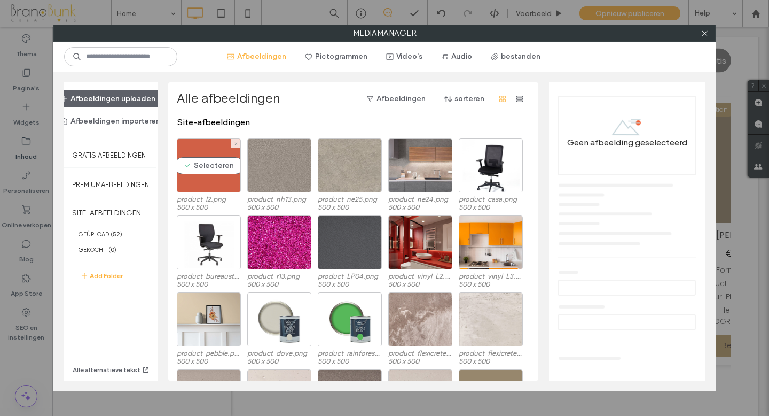
click at [214, 179] on div "Selecteren" at bounding box center [209, 165] width 64 height 54
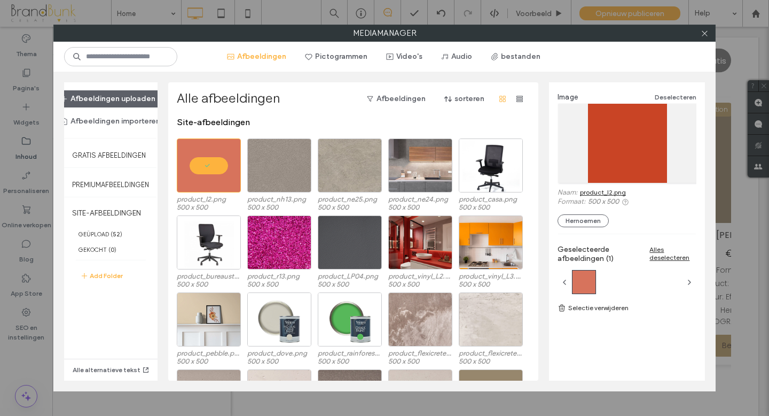
click at [591, 192] on link "product_l2.png" at bounding box center [603, 192] width 46 height 8
click at [704, 34] on icon at bounding box center [705, 33] width 8 height 8
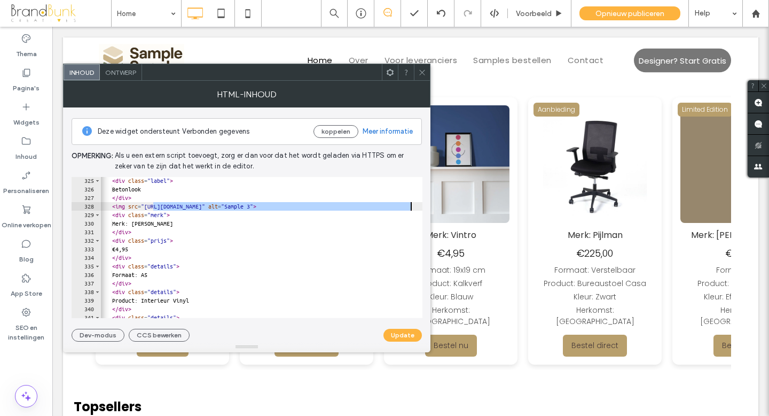
scroll to position [2770, 0]
drag, startPoint x: 155, startPoint y: 202, endPoint x: 411, endPoint y: 205, distance: 256.5
click at [411, 205] on div "**********" at bounding box center [247, 247] width 351 height 141
paste textarea "Cursor at row 328"
type textarea "**********"
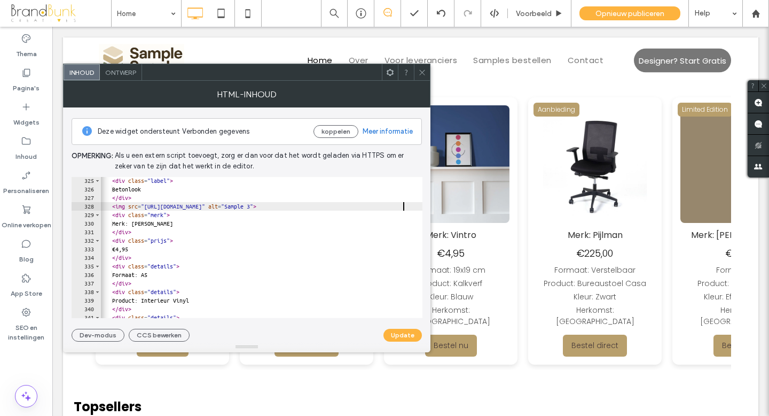
click at [404, 336] on button "Update" at bounding box center [403, 335] width 38 height 13
click at [423, 72] on icon at bounding box center [422, 72] width 8 height 8
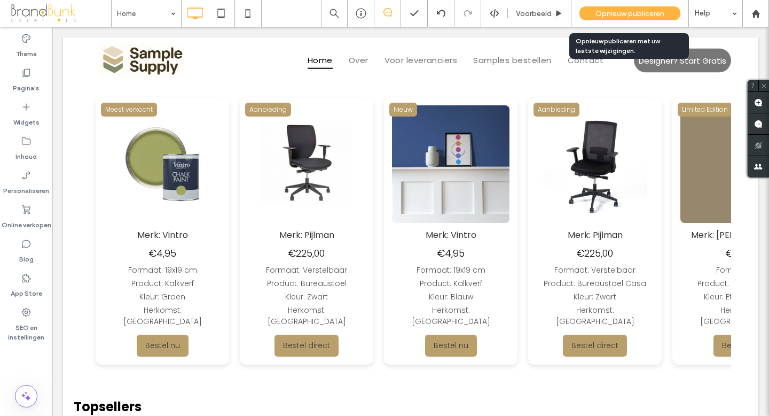
click at [637, 13] on span "Opnieuw publiceren" at bounding box center [630, 13] width 69 height 9
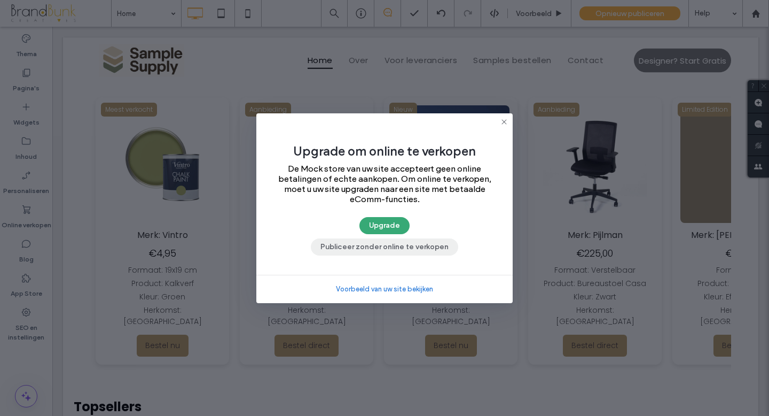
click at [412, 248] on button "Publiceer zonder online te verkopen" at bounding box center [384, 246] width 147 height 17
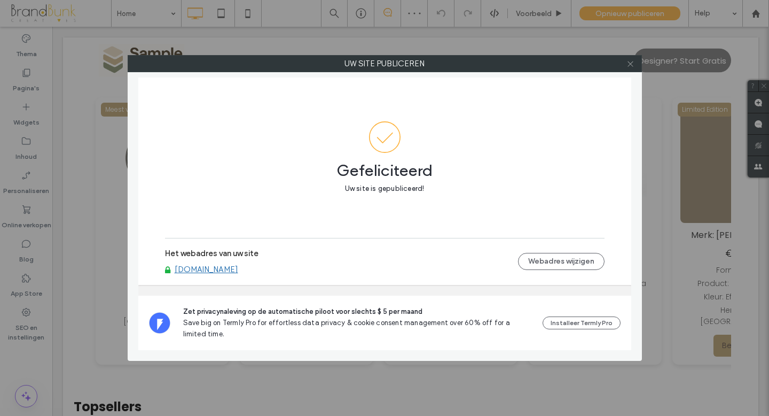
click at [630, 63] on use at bounding box center [630, 63] width 5 height 5
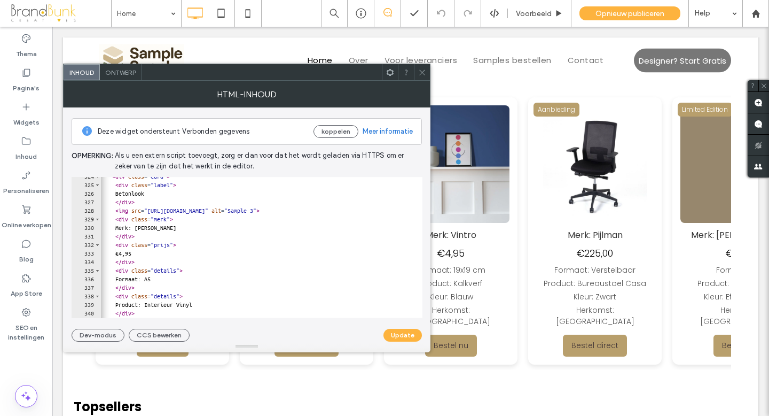
scroll to position [2766, 0]
drag, startPoint x: 158, startPoint y: 196, endPoint x: 123, endPoint y: 195, distance: 35.3
click at [123, 195] on div "< div class = "card" > < div class = "label" > Betonlook </ div > < img src = "…" at bounding box center [325, 251] width 450 height 158
type textarea "**********"
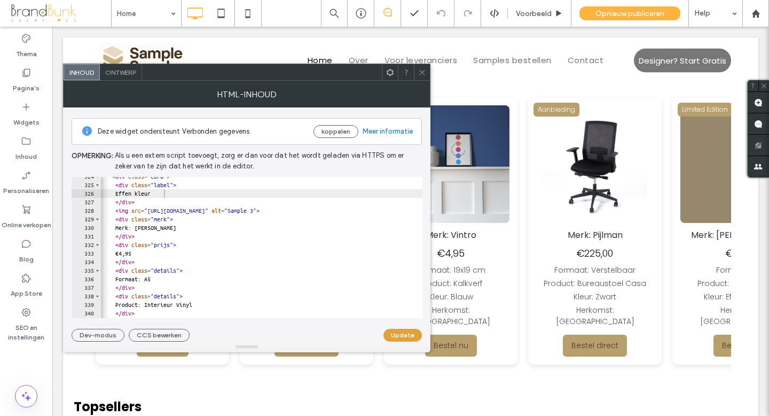
click at [393, 330] on button "Update" at bounding box center [403, 335] width 38 height 13
click at [422, 76] on span at bounding box center [422, 72] width 8 height 16
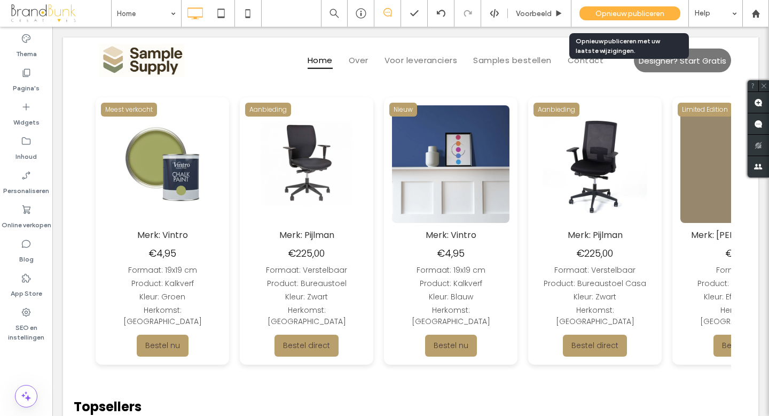
click at [616, 13] on span "Opnieuw publiceren" at bounding box center [630, 13] width 69 height 9
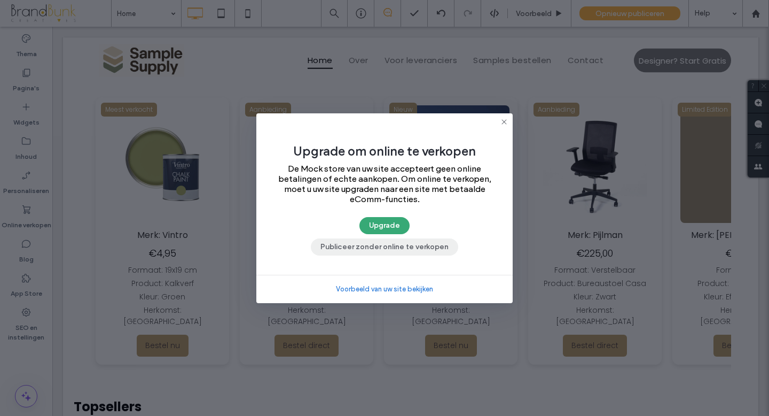
click at [398, 247] on button "Publiceer zonder online te verkopen" at bounding box center [384, 246] width 147 height 17
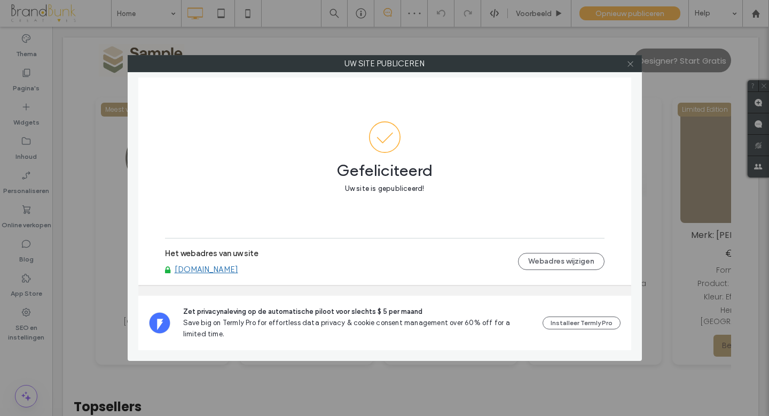
click at [629, 63] on icon at bounding box center [631, 64] width 8 height 8
